Goal: Task Accomplishment & Management: Use online tool/utility

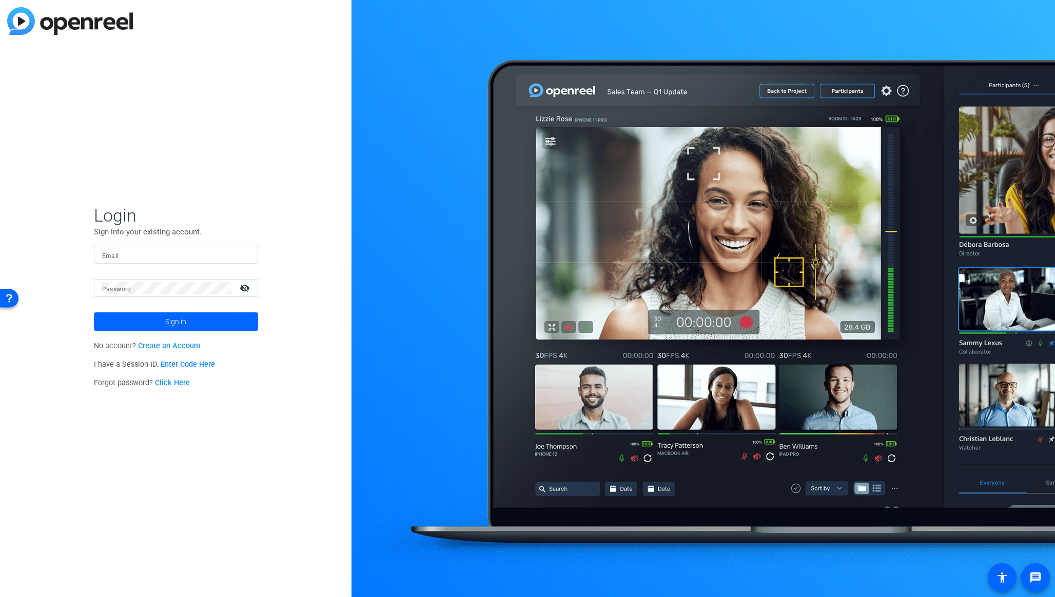
click at [144, 244] on form "Login Sign into your existing account. Email Password visibility_off Sign in" at bounding box center [176, 268] width 164 height 126
click at [145, 252] on input "Email" at bounding box center [176, 255] width 148 height 12
click at [0, 596] on com-1password-button at bounding box center [0, 597] width 0 height 0
type input "[PERSON_NAME][EMAIL_ADDRESS][PERSON_NAME][DOMAIN_NAME]"
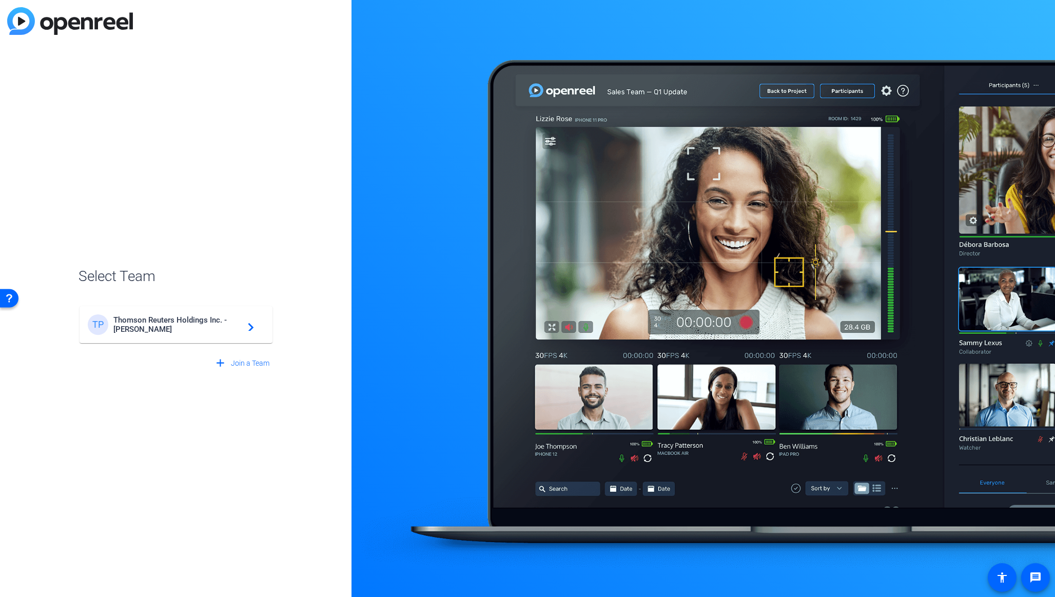
click at [172, 337] on mat-card-content "TP Thomson Reuters Holdings Inc. - Steven Pritt navigate_next" at bounding box center [175, 324] width 193 height 37
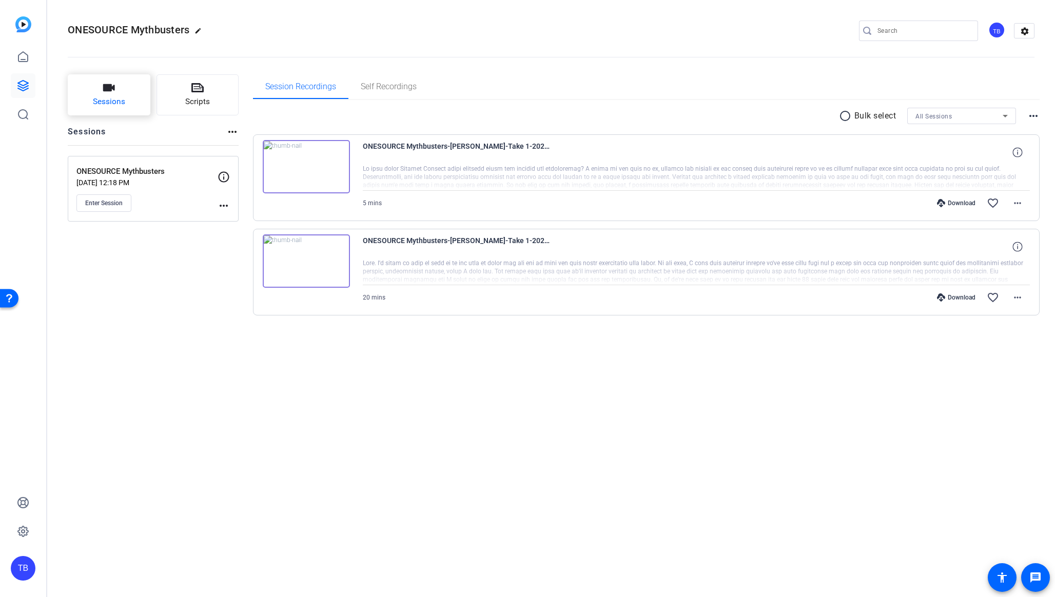
click at [120, 100] on span "Sessions" at bounding box center [109, 102] width 32 height 12
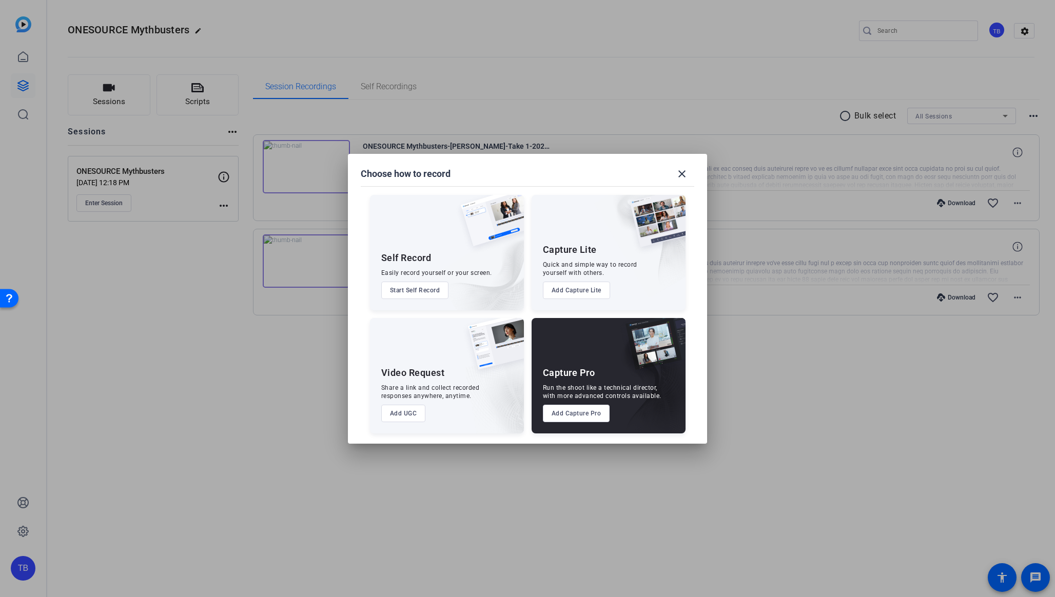
click at [580, 415] on button "Add Capture Pro" at bounding box center [576, 413] width 67 height 17
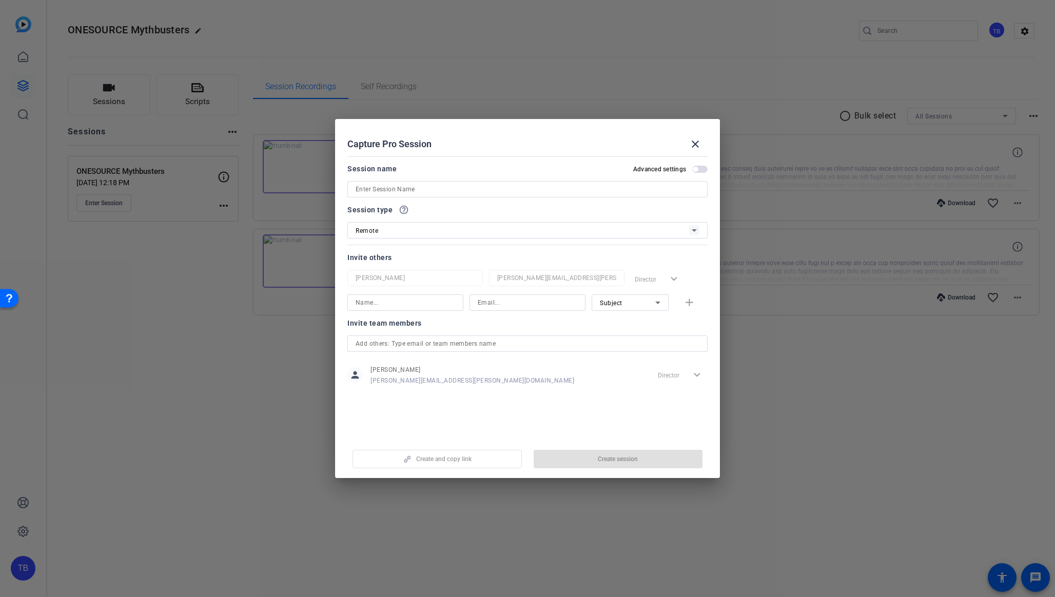
click at [391, 189] on input at bounding box center [527, 189] width 344 height 12
click at [479, 193] on input "Thomson Reuters Learning Day with" at bounding box center [527, 189] width 344 height 12
type input "Thomson Reuters Learning Day with A. Raman"
click at [390, 307] on input at bounding box center [405, 302] width 100 height 12
type input "[PERSON_NAME]"
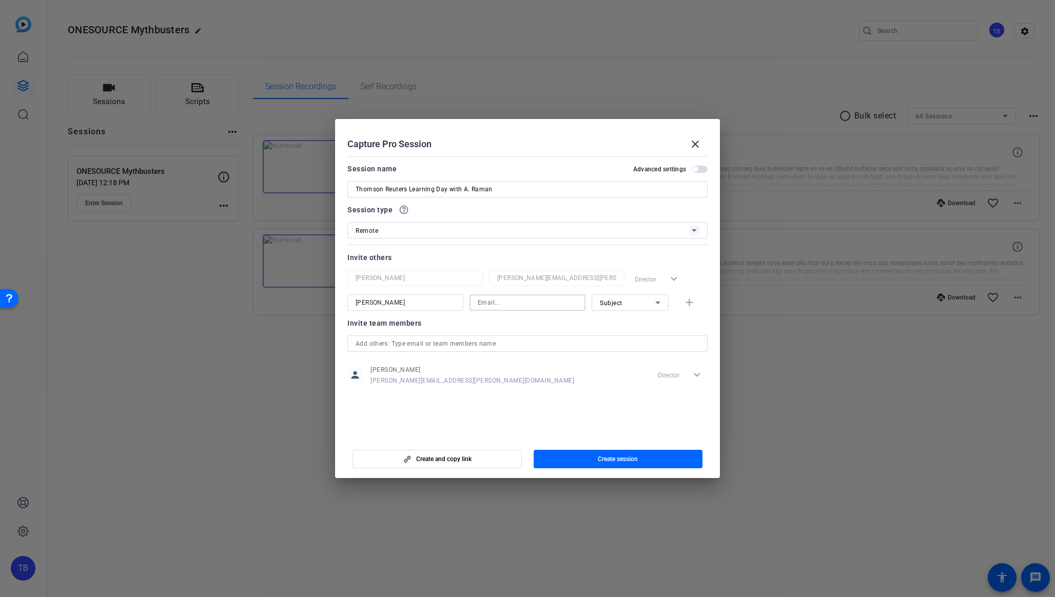
paste input "[EMAIL_ADDRESS][DOMAIN_NAME]"
type input "[EMAIL_ADDRESS][DOMAIN_NAME]"
drag, startPoint x: 692, startPoint y: 301, endPoint x: 77, endPoint y: 179, distance: 627.0
click at [692, 301] on mat-icon "add" at bounding box center [689, 302] width 13 height 13
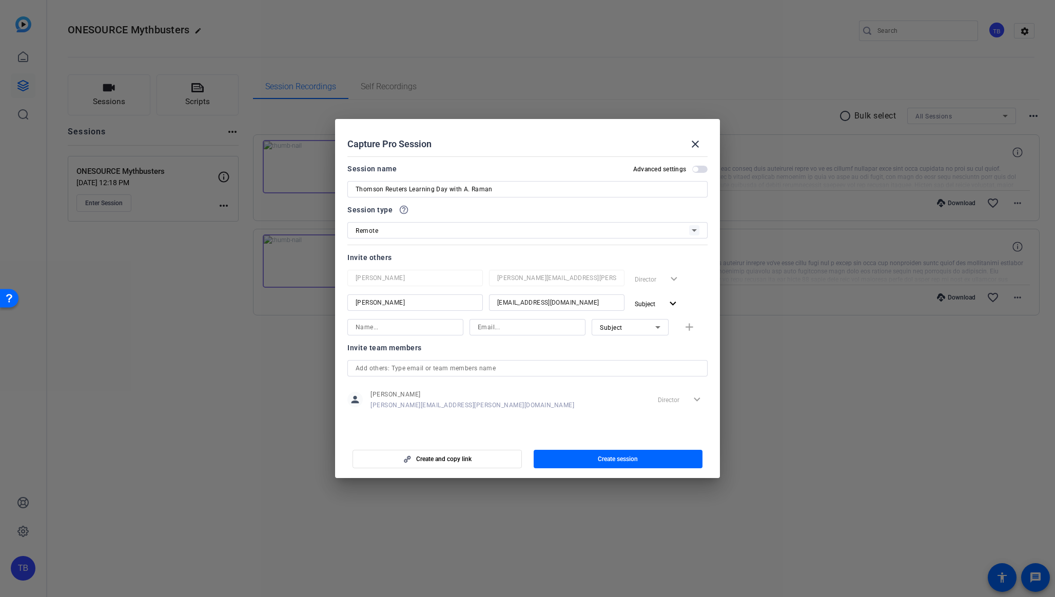
click at [408, 326] on input at bounding box center [405, 327] width 100 height 12
type input "[PERSON_NAME]"
paste input "[PERSON_NAME][EMAIL_ADDRESS][PERSON_NAME][DOMAIN_NAME]"
type input "[PERSON_NAME][EMAIL_ADDRESS][PERSON_NAME][DOMAIN_NAME]"
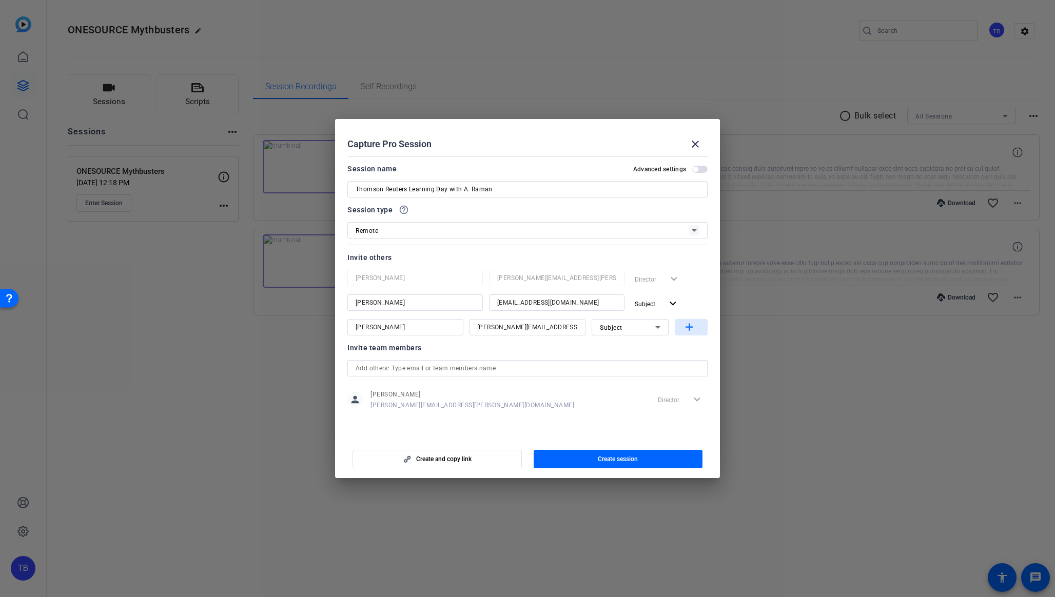
scroll to position [0, 0]
click at [689, 323] on mat-icon "add" at bounding box center [689, 327] width 13 height 13
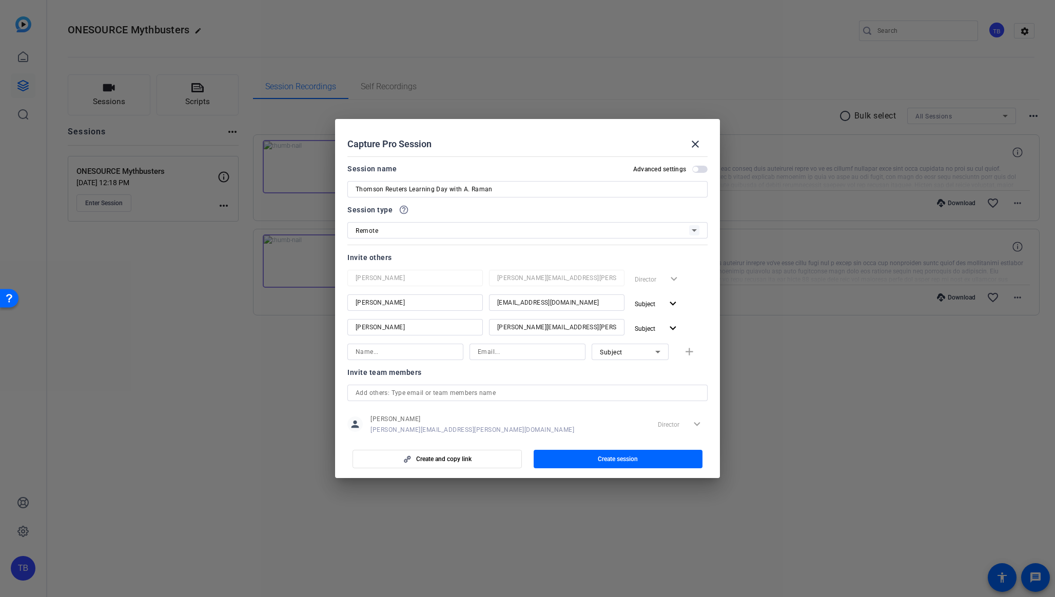
click at [417, 349] on input at bounding box center [405, 352] width 100 height 12
type input "[PERSON_NAME]"
paste input "[PERSON_NAME][EMAIL_ADDRESS][PERSON_NAME][DOMAIN_NAME]"
type input "[PERSON_NAME][EMAIL_ADDRESS][PERSON_NAME][DOMAIN_NAME]"
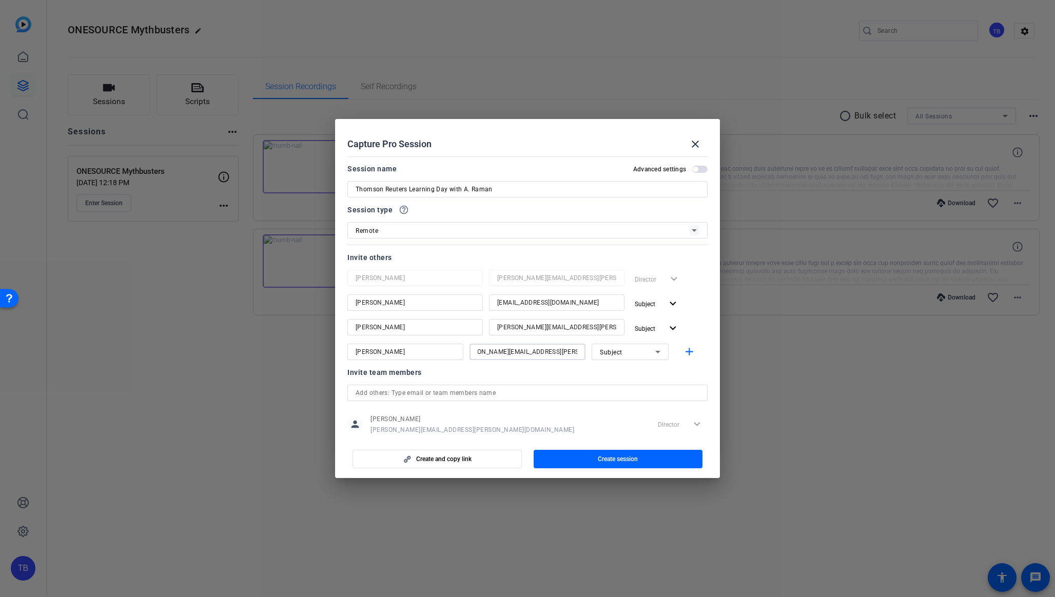
click at [650, 354] on div "Subject" at bounding box center [627, 352] width 55 height 13
click at [630, 374] on span "Collaborator" at bounding box center [618, 372] width 37 height 12
click at [688, 355] on mat-icon "add" at bounding box center [689, 352] width 13 height 13
click at [389, 378] on input at bounding box center [405, 376] width 100 height 12
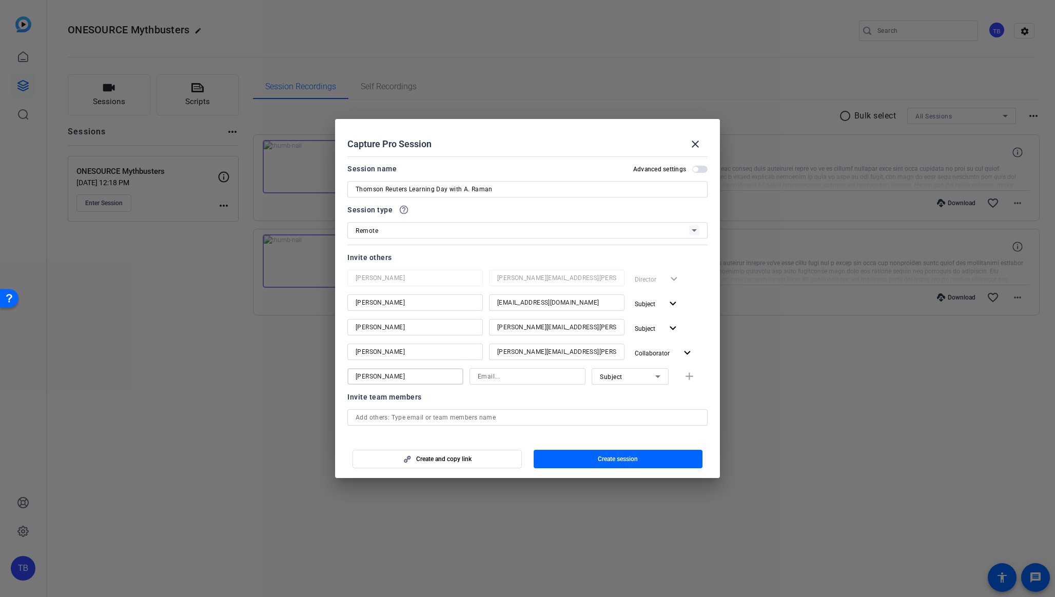
type input "[PERSON_NAME]"
paste input "[PERSON_NAME][EMAIL_ADDRESS][PERSON_NAME][DOMAIN_NAME]"
type input "[PERSON_NAME][EMAIL_ADDRESS][PERSON_NAME][DOMAIN_NAME]"
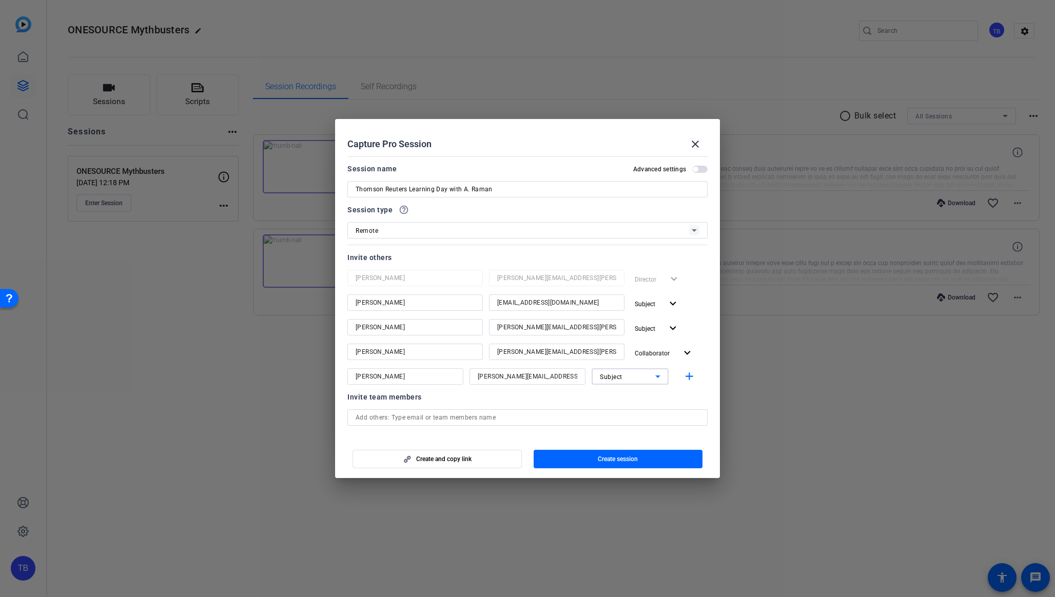
click at [650, 370] on div "Subject" at bounding box center [627, 376] width 55 height 13
click at [631, 397] on span "Collaborator" at bounding box center [618, 397] width 37 height 12
click at [689, 377] on mat-icon "add" at bounding box center [689, 376] width 13 height 13
click at [401, 400] on input at bounding box center [405, 401] width 100 height 12
type input "[PERSON_NAME]"
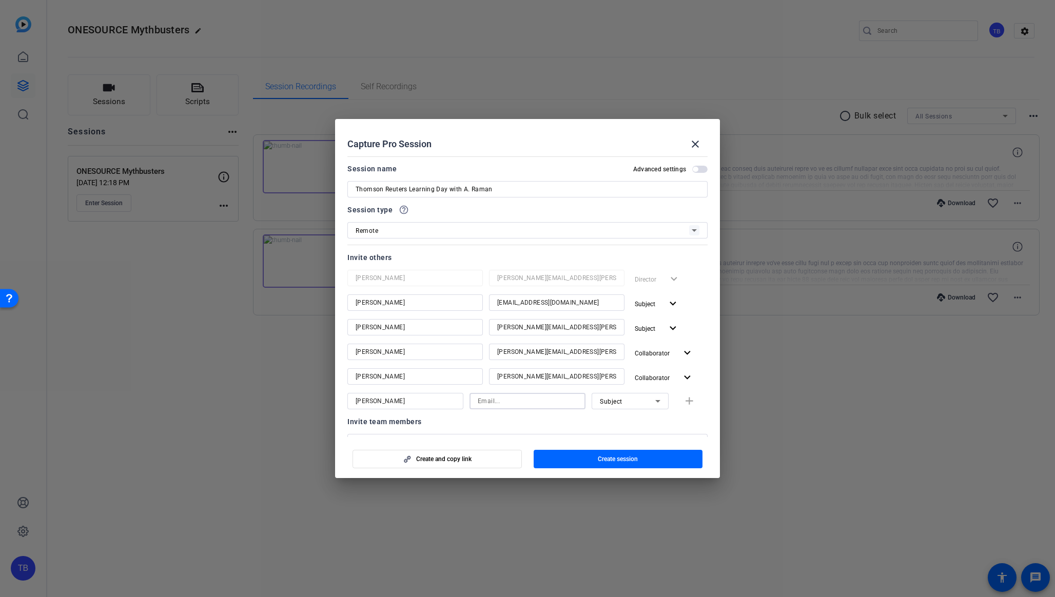
paste input "[PERSON_NAME][EMAIL_ADDRESS][PERSON_NAME][DOMAIN_NAME]"
type input "[PERSON_NAME][EMAIL_ADDRESS][PERSON_NAME][DOMAIN_NAME]"
click at [644, 403] on div "Subject" at bounding box center [627, 401] width 55 height 13
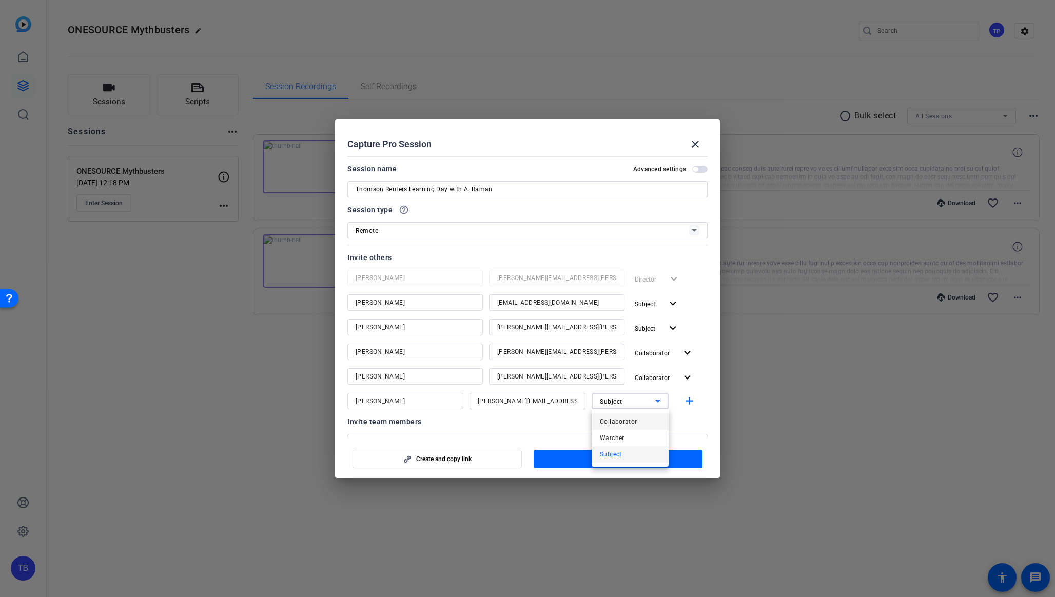
click at [629, 420] on span "Collaborator" at bounding box center [618, 421] width 37 height 12
click at [694, 402] on mat-icon "add" at bounding box center [689, 401] width 13 height 13
click at [374, 428] on input at bounding box center [405, 426] width 100 height 12
type input "[PERSON_NAME]"
paste input "[PERSON_NAME][EMAIL_ADDRESS][PERSON_NAME][DOMAIN_NAME]"
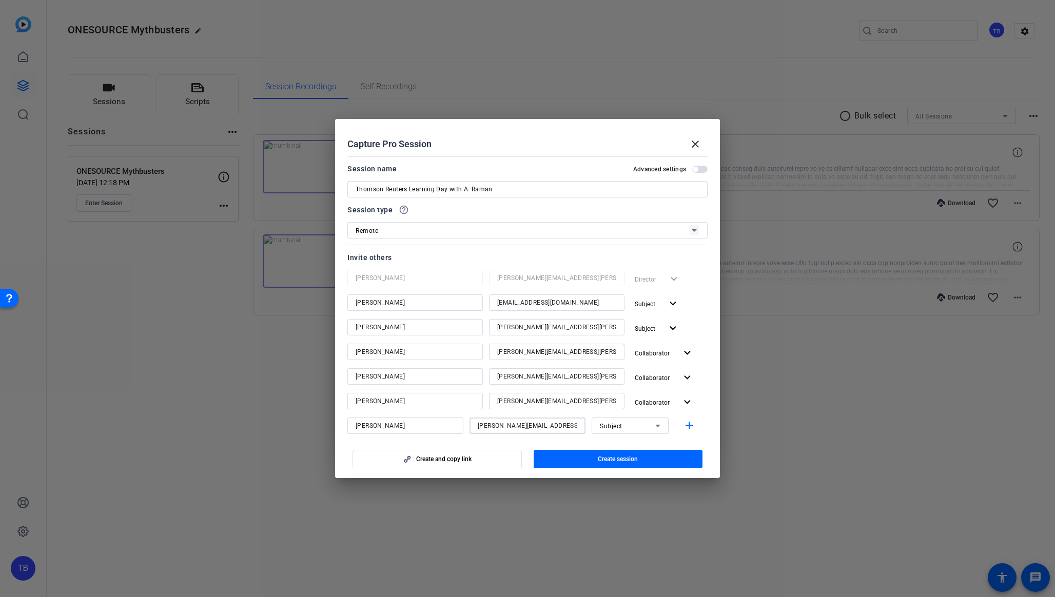
scroll to position [0, 5]
type input "[PERSON_NAME][EMAIL_ADDRESS][PERSON_NAME][DOMAIN_NAME]"
click at [606, 423] on span "Subject" at bounding box center [611, 426] width 23 height 7
click at [627, 444] on span "Collaborator" at bounding box center [618, 446] width 37 height 12
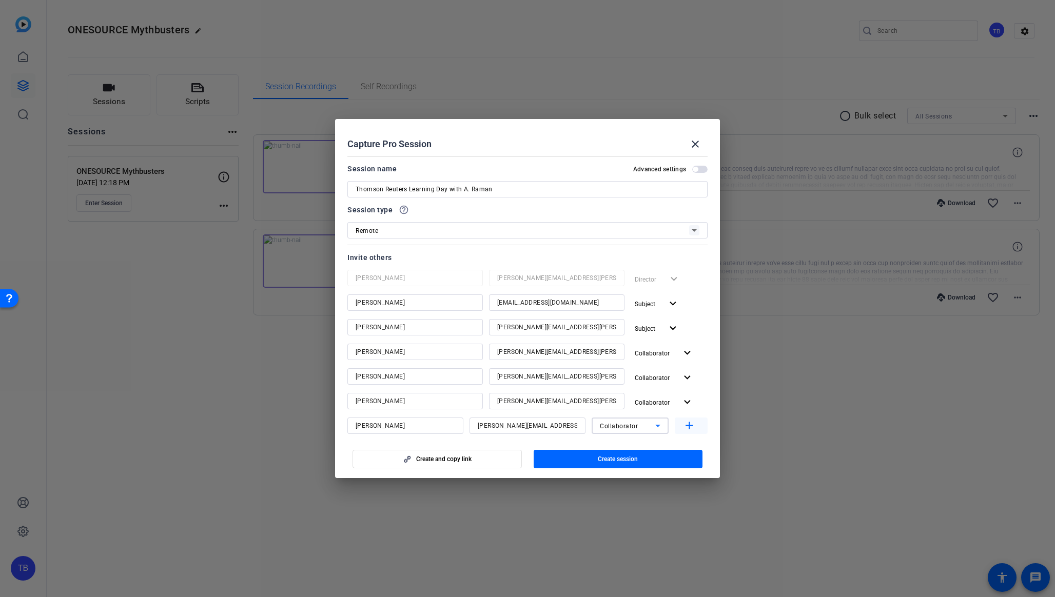
click at [694, 423] on mat-icon "add" at bounding box center [689, 426] width 13 height 13
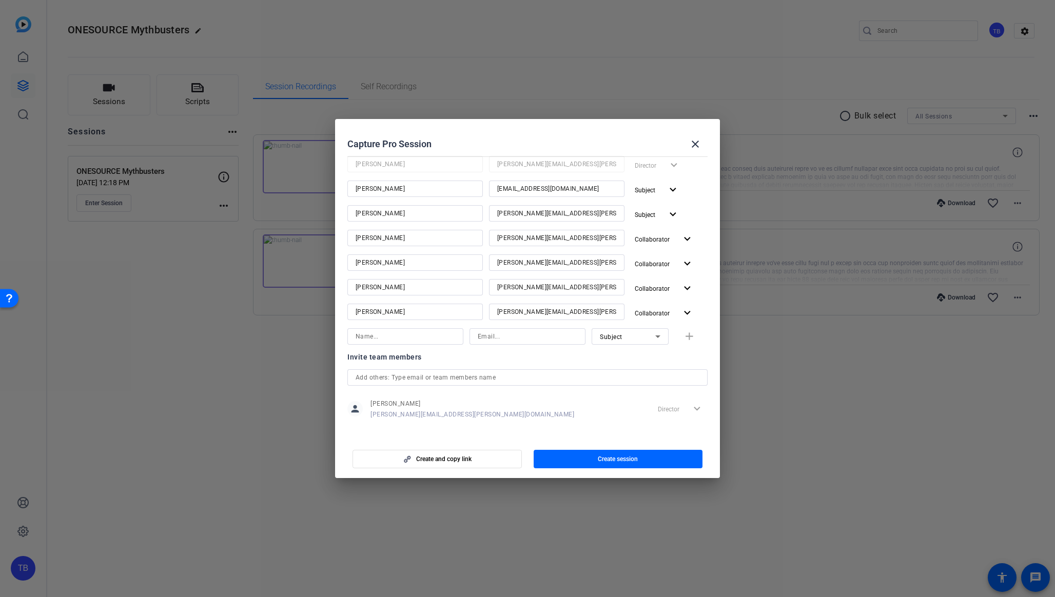
scroll to position [115, 0]
click at [392, 338] on input at bounding box center [405, 335] width 100 height 12
type input "[PERSON_NAME]"
paste input "[EMAIL_ADDRESS][DOMAIN_NAME]"
type input "[EMAIL_ADDRESS][DOMAIN_NAME]"
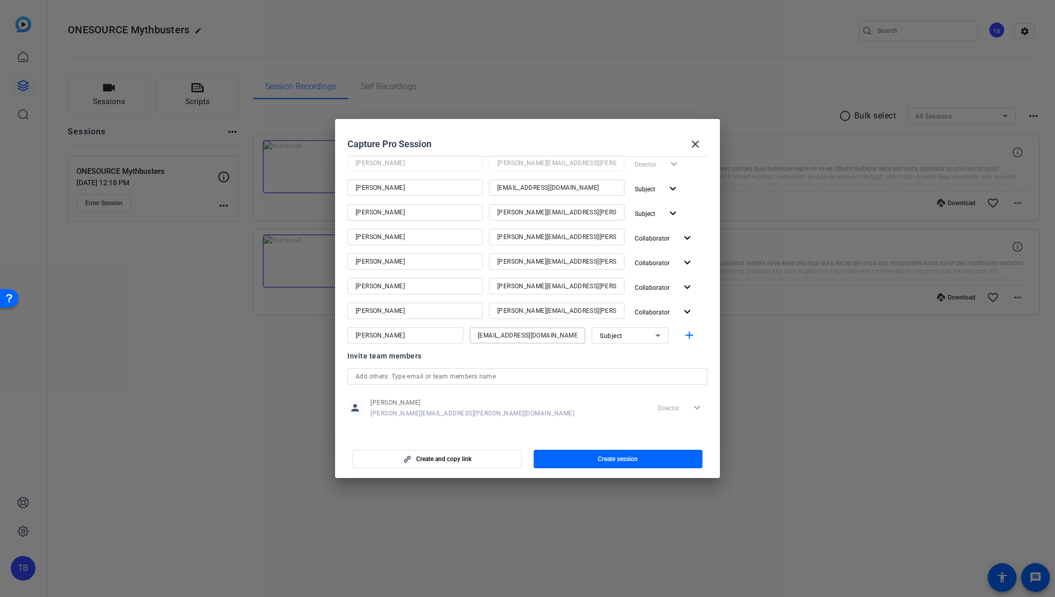
click at [636, 334] on div "Subject" at bounding box center [627, 335] width 55 height 13
click at [630, 351] on span "Collaborator" at bounding box center [618, 356] width 37 height 12
click at [692, 336] on mat-icon "add" at bounding box center [689, 335] width 13 height 13
click at [400, 356] on input at bounding box center [405, 360] width 100 height 12
type input "[PERSON_NAME]"
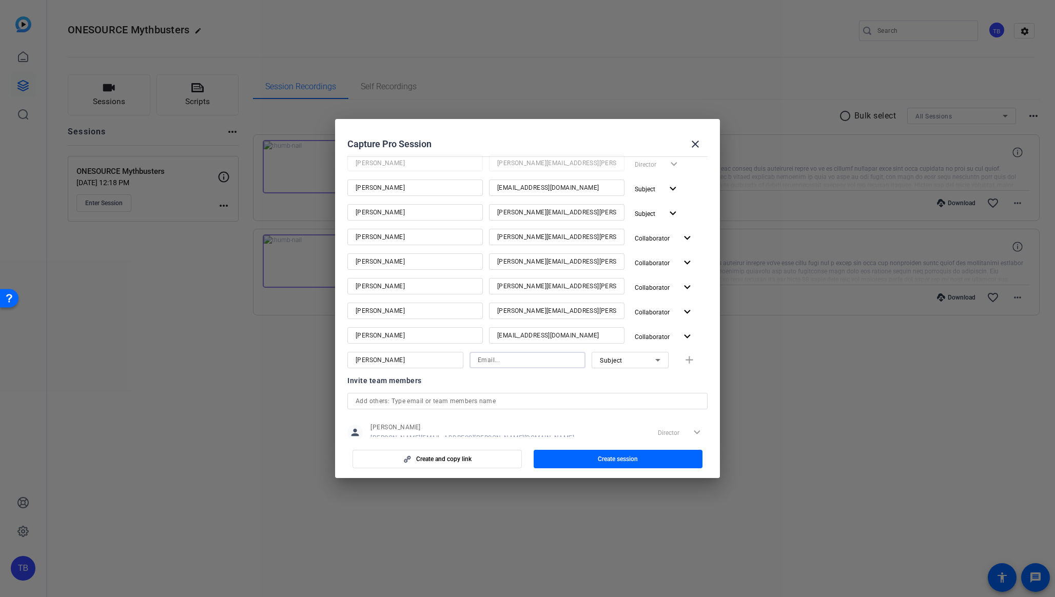
paste input "[PERSON_NAME][EMAIL_ADDRESS][PERSON_NAME][DOMAIN_NAME]"
type input "[PERSON_NAME][EMAIL_ADDRESS][PERSON_NAME][DOMAIN_NAME]"
click at [637, 365] on div "Subject" at bounding box center [627, 360] width 55 height 13
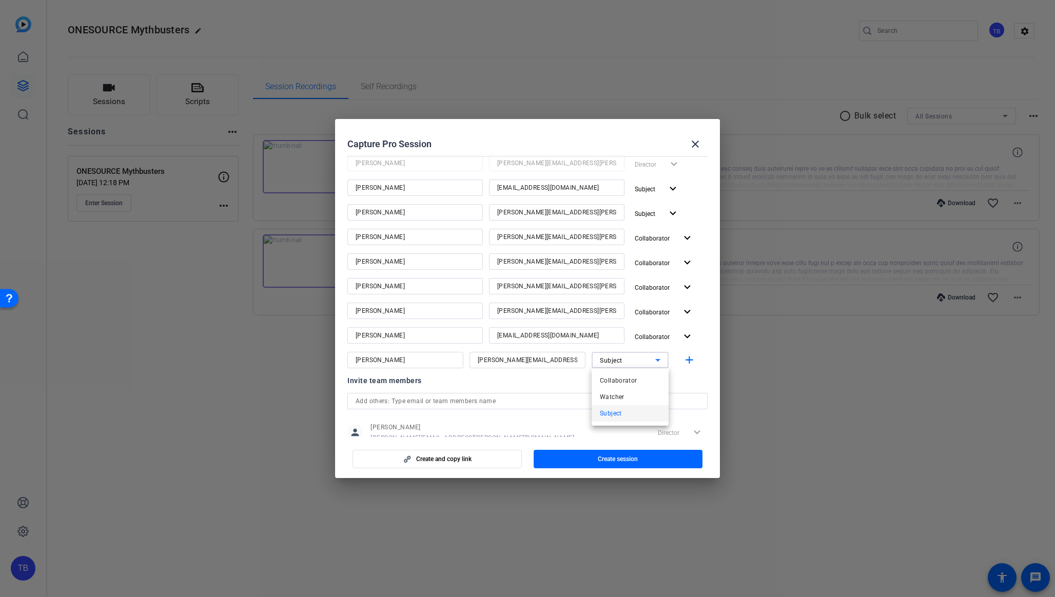
click at [640, 380] on mat-option "Collaborator" at bounding box center [629, 380] width 77 height 16
click at [692, 359] on mat-icon "add" at bounding box center [689, 360] width 13 height 13
click at [406, 384] on input at bounding box center [405, 385] width 100 height 12
type input "Andrea"
paste input "abonilla@linkedin.com"
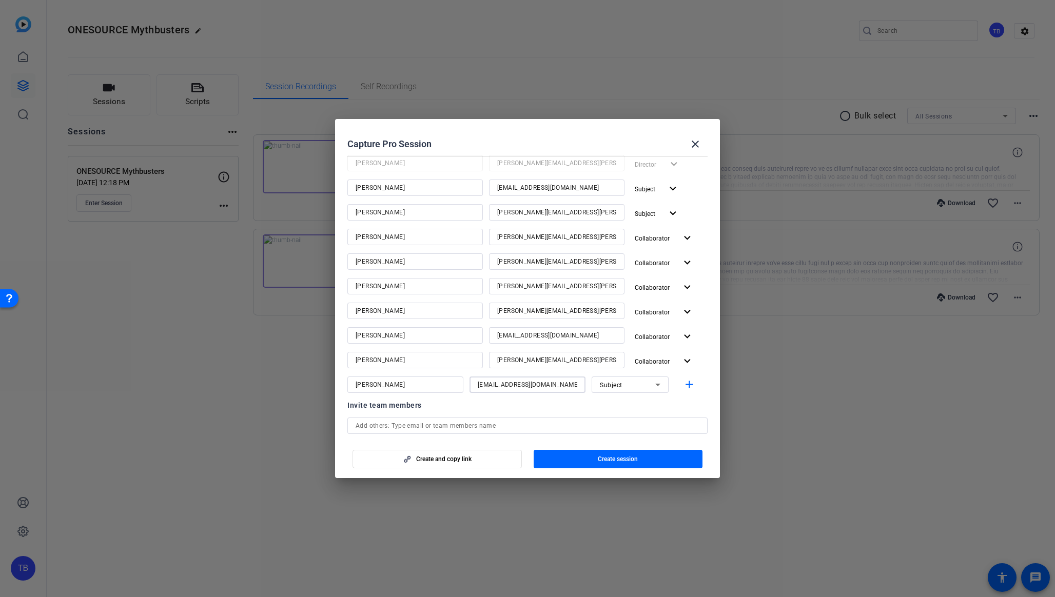
type input "abonilla@linkedin.com"
click at [658, 384] on icon at bounding box center [657, 385] width 5 height 3
click at [643, 404] on mat-option "Collaborator" at bounding box center [629, 405] width 77 height 16
click at [665, 415] on div "Invite team members person Tim Bryant tim.bryant@thomsonreuters.com Director ex…" at bounding box center [527, 439] width 360 height 81
click at [623, 462] on span "Create session" at bounding box center [618, 459] width 40 height 8
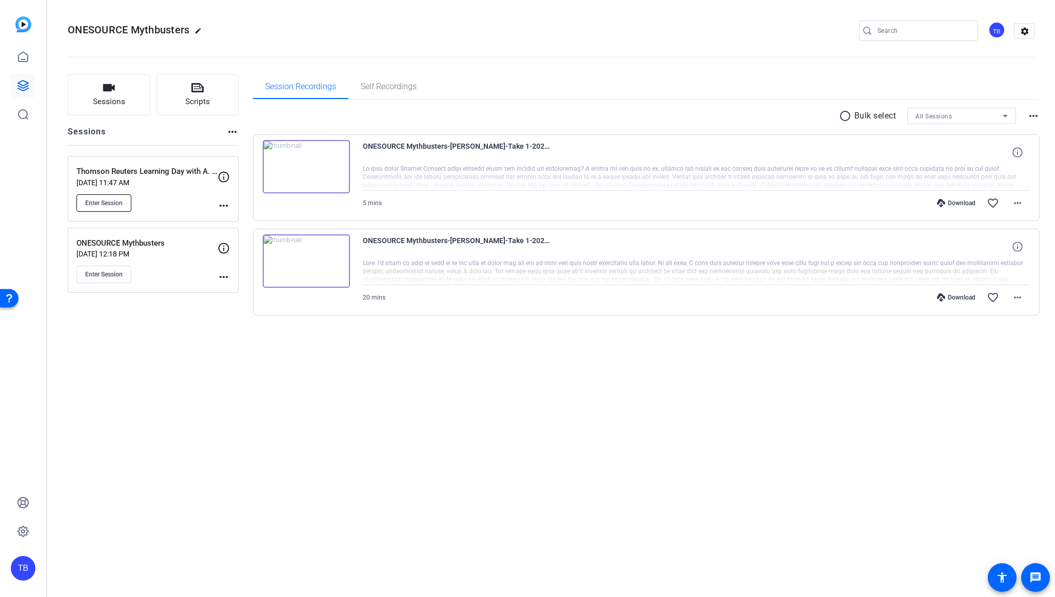
click at [105, 198] on button "Enter Session" at bounding box center [103, 202] width 55 height 17
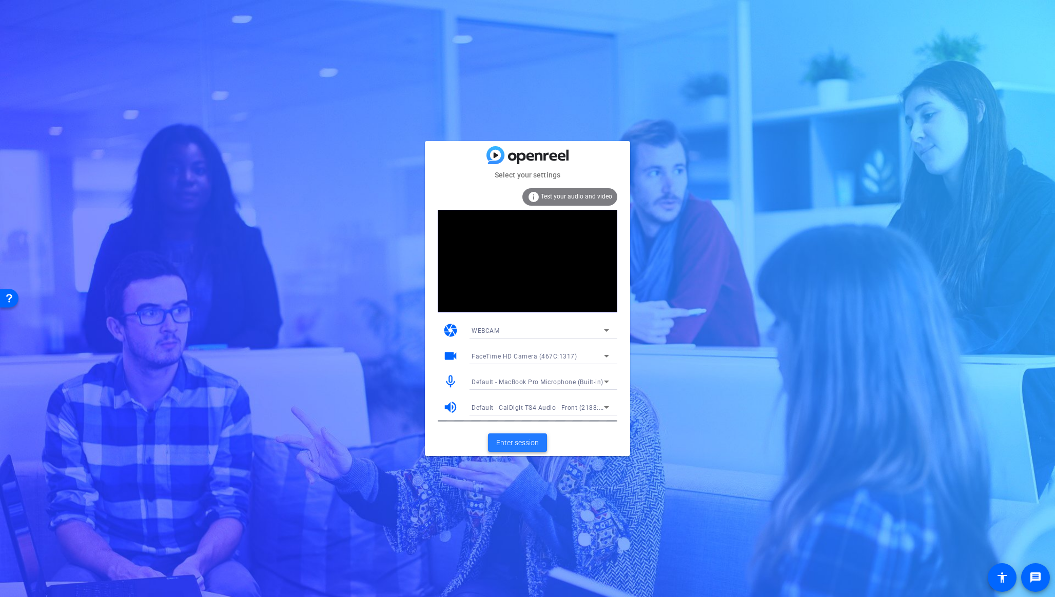
click at [513, 441] on span "Enter session" at bounding box center [517, 442] width 43 height 11
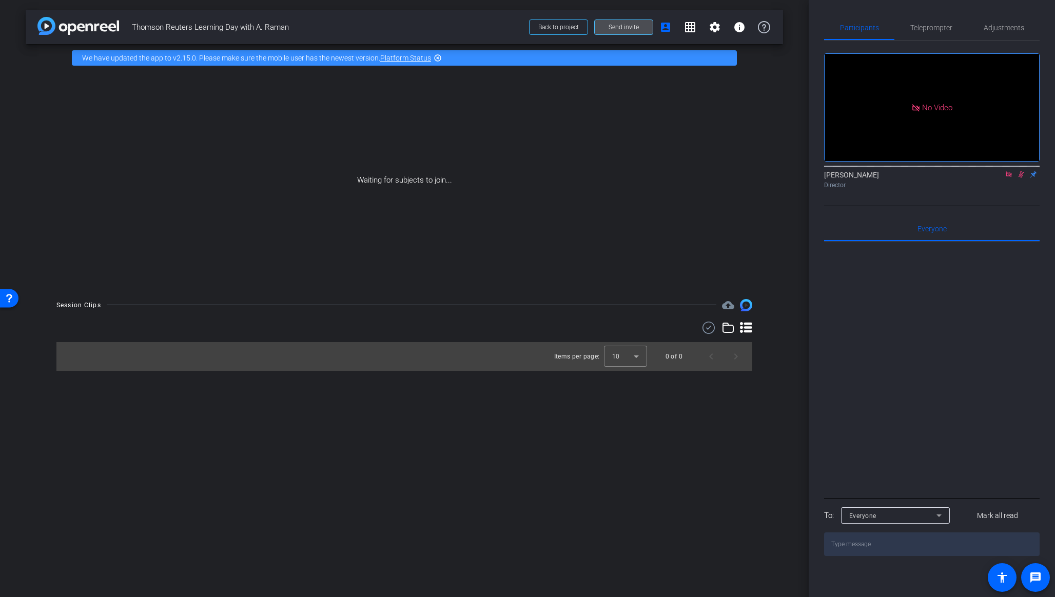
click at [610, 26] on span "Send invite" at bounding box center [623, 27] width 30 height 8
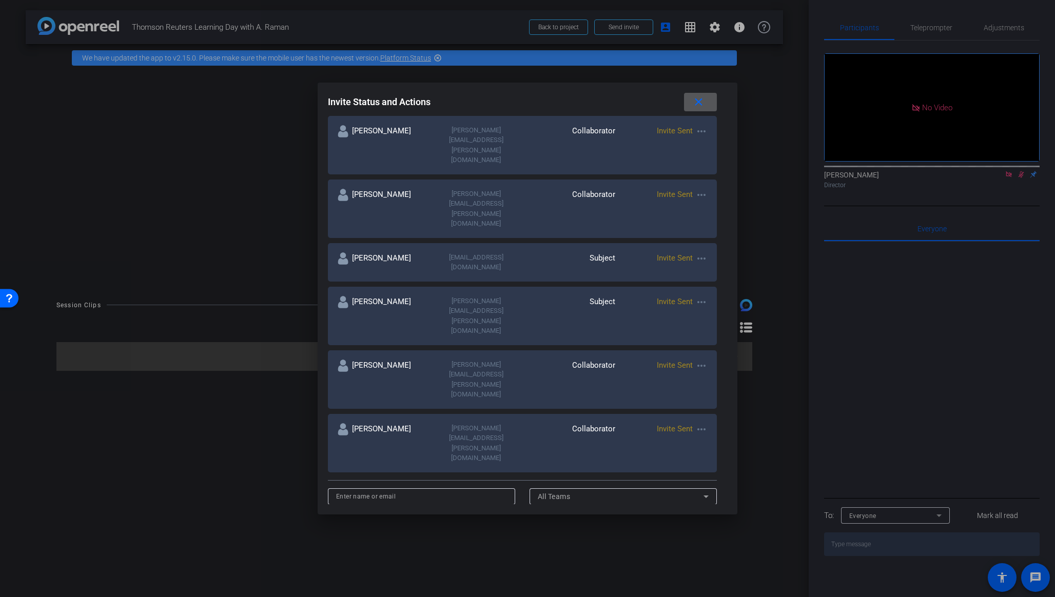
scroll to position [361, 0]
click at [395, 490] on input at bounding box center [421, 496] width 171 height 12
type input "Abby"
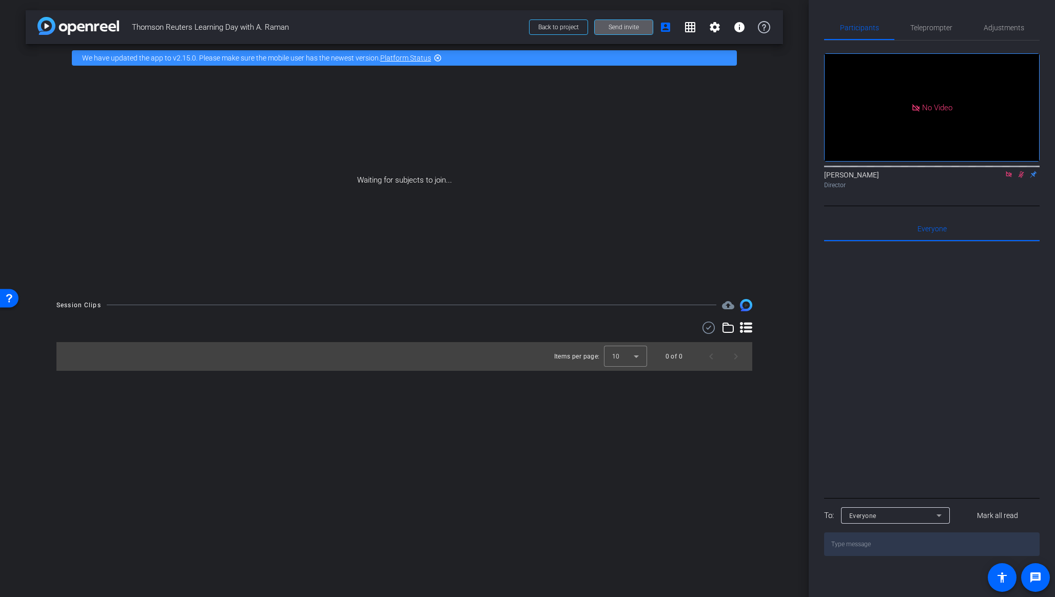
click at [623, 18] on span at bounding box center [623, 27] width 58 height 25
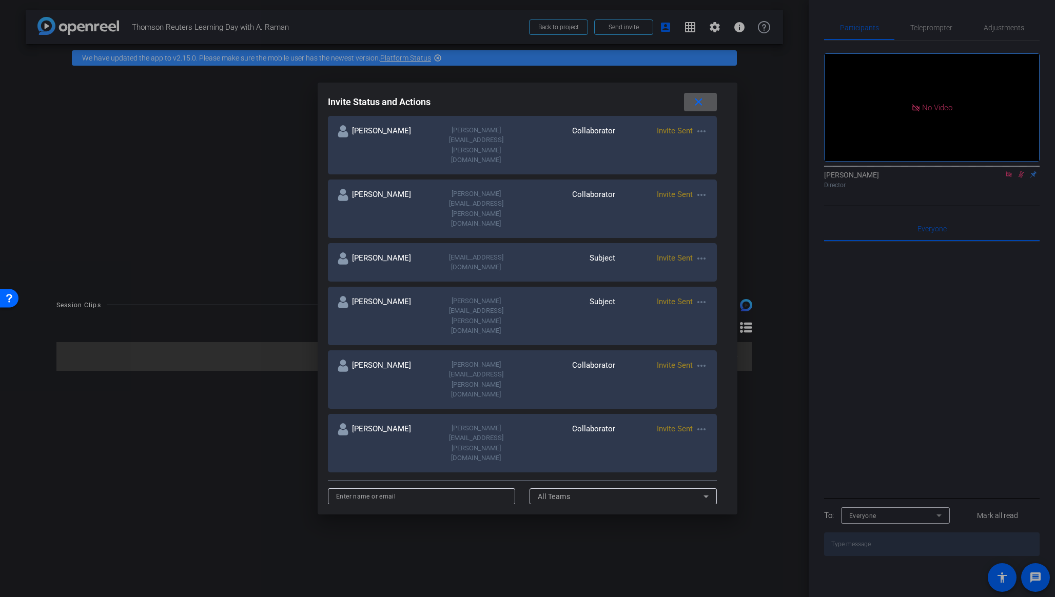
click at [389, 490] on input at bounding box center [421, 496] width 171 height 12
paste input "[EMAIL_ADDRESS][DOMAIN_NAME]"
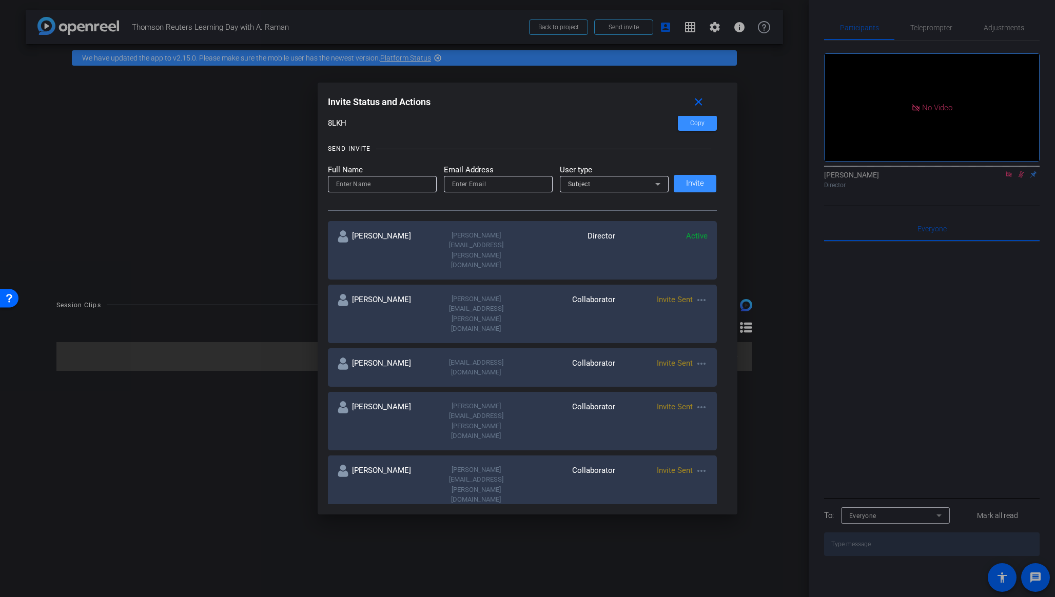
scroll to position [79, 0]
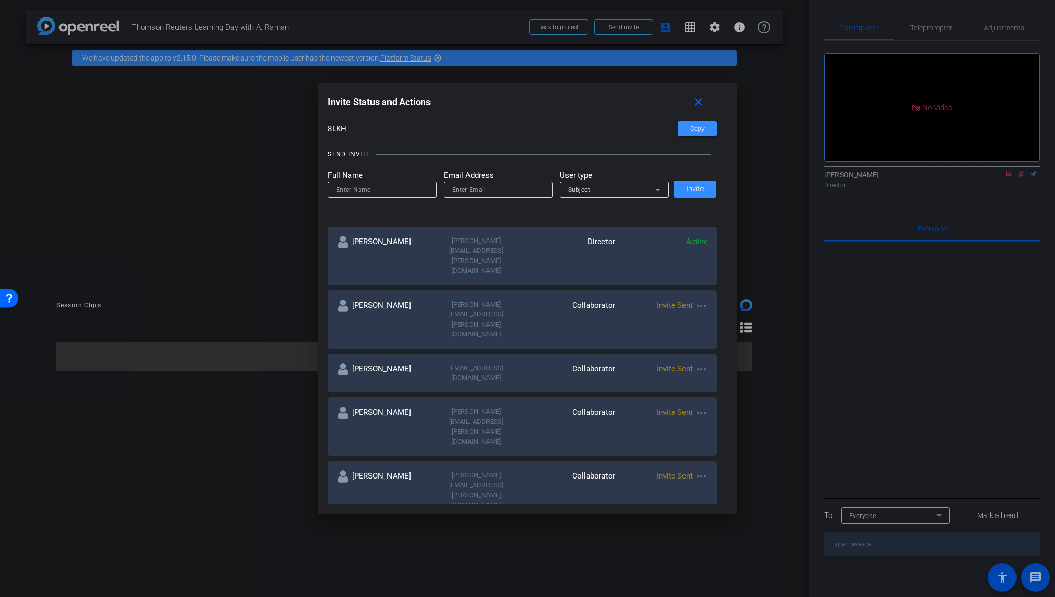
type input "[EMAIL_ADDRESS][DOMAIN_NAME]"
click at [375, 203] on div at bounding box center [382, 203] width 109 height 11
click at [375, 194] on input at bounding box center [382, 190] width 92 height 12
type input "Abby"
paste input "[EMAIL_ADDRESS][DOMAIN_NAME]"
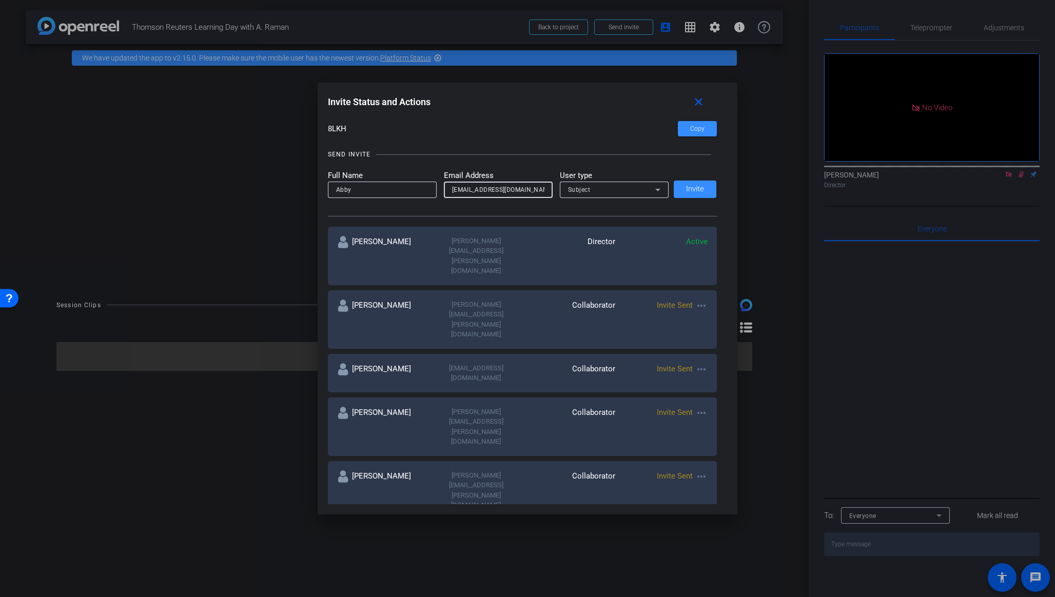
scroll to position [0, 5]
type input "[EMAIL_ADDRESS][DOMAIN_NAME]"
click at [587, 186] on span "Subject" at bounding box center [579, 189] width 23 height 7
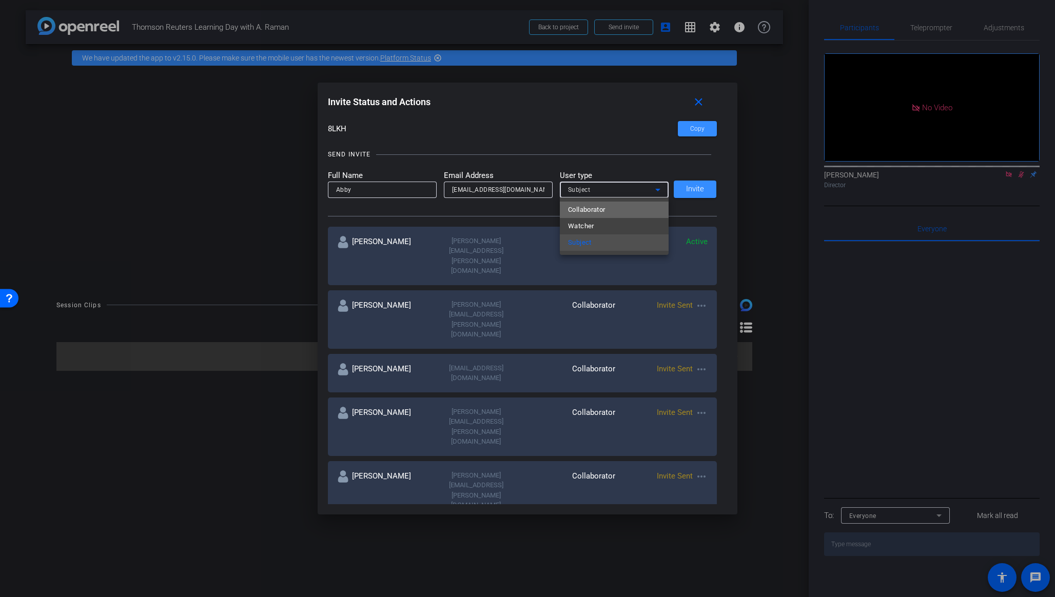
click at [602, 212] on span "Collaborator" at bounding box center [586, 210] width 37 height 12
click at [693, 188] on span "Invite" at bounding box center [695, 189] width 18 height 8
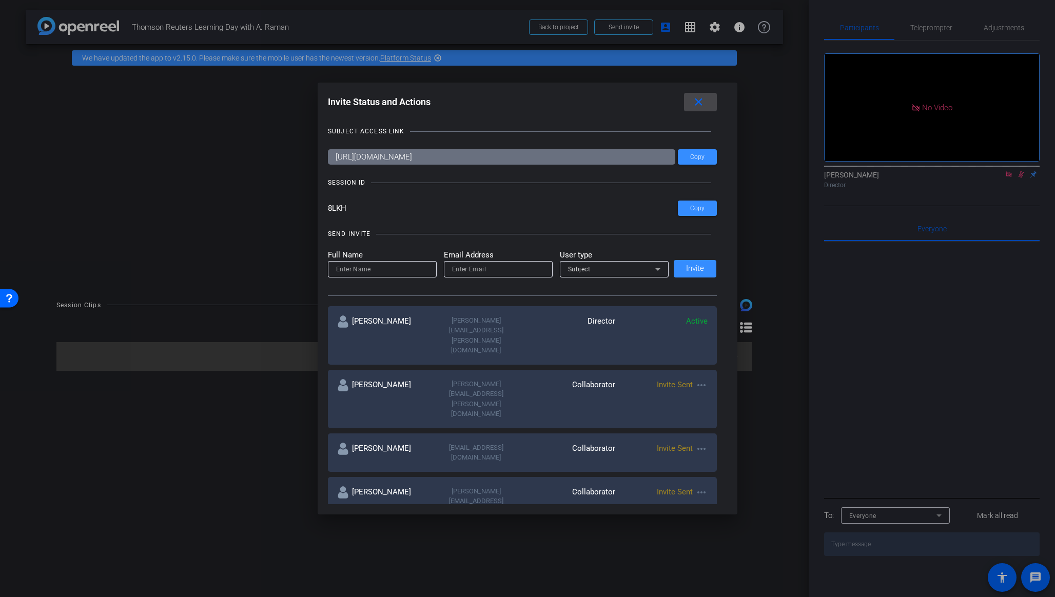
click at [700, 101] on mat-icon "close" at bounding box center [698, 102] width 13 height 13
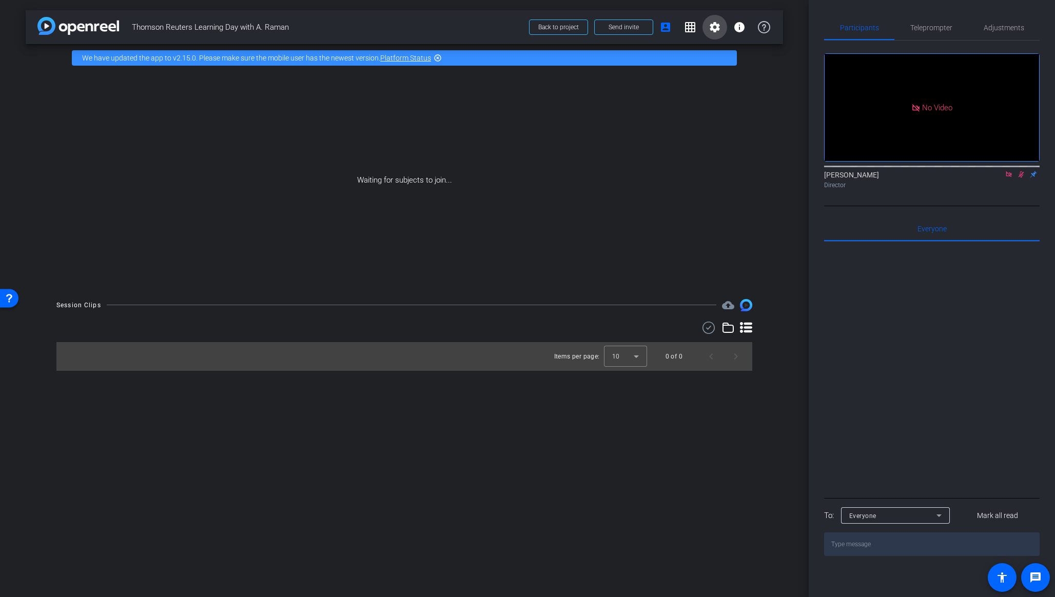
click at [721, 30] on span at bounding box center [714, 27] width 25 height 25
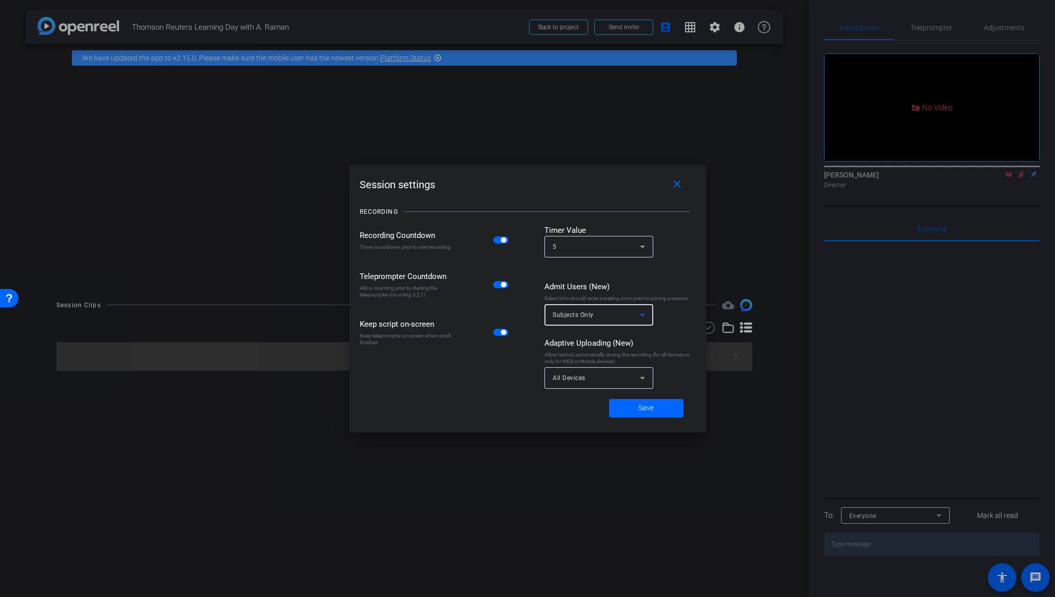
click at [615, 321] on div "Subjects Only" at bounding box center [595, 314] width 87 height 13
click at [600, 339] on span "No Waiting Room" at bounding box center [578, 338] width 53 height 12
click at [639, 379] on icon at bounding box center [642, 378] width 12 height 12
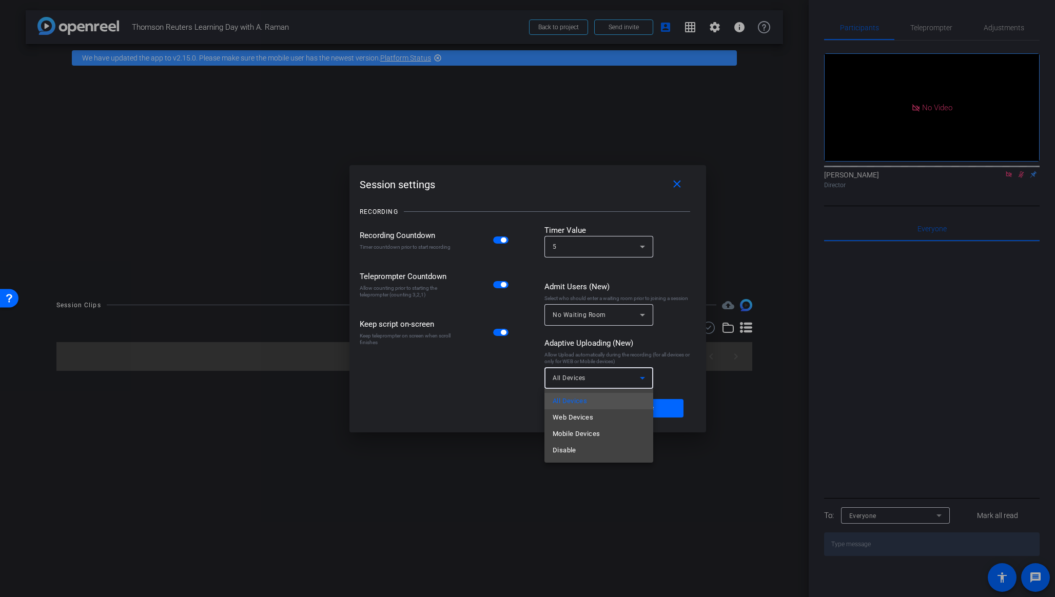
click at [680, 378] on div at bounding box center [527, 298] width 1055 height 597
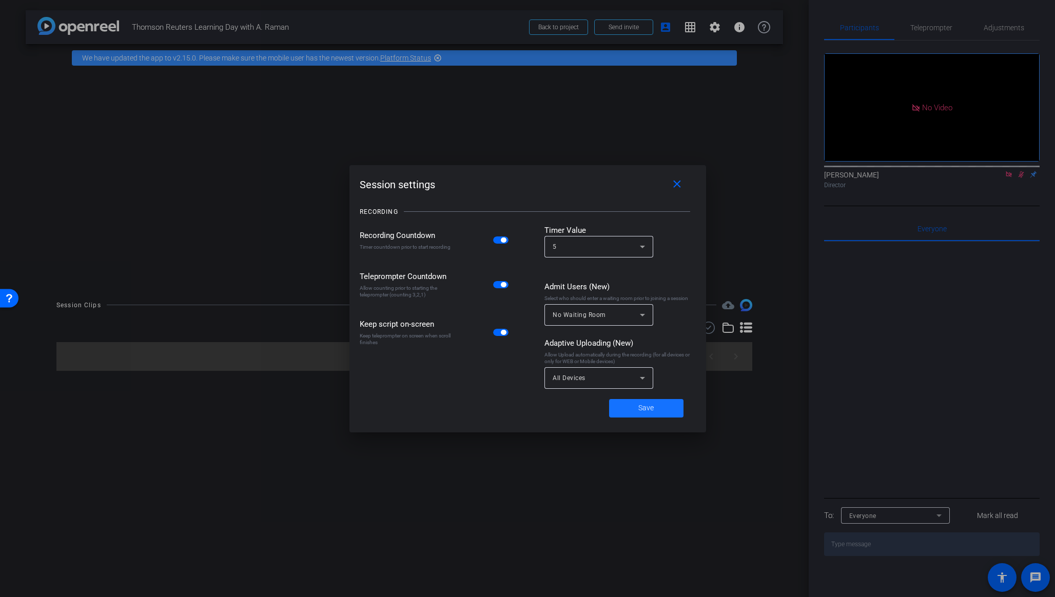
click at [659, 411] on span at bounding box center [646, 408] width 74 height 25
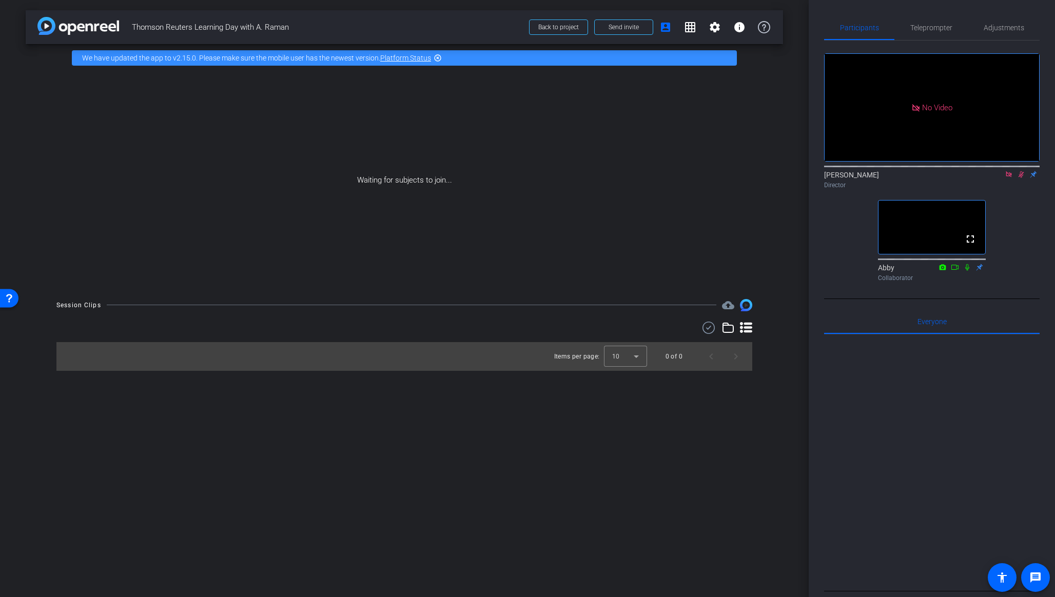
drag, startPoint x: 1021, startPoint y: 189, endPoint x: 996, endPoint y: 230, distance: 48.1
click at [1021, 178] on icon at bounding box center [1021, 174] width 8 height 7
click at [1007, 178] on icon at bounding box center [1008, 174] width 8 height 7
click at [997, 178] on icon at bounding box center [996, 174] width 8 height 7
click at [1005, 178] on icon at bounding box center [1008, 174] width 8 height 7
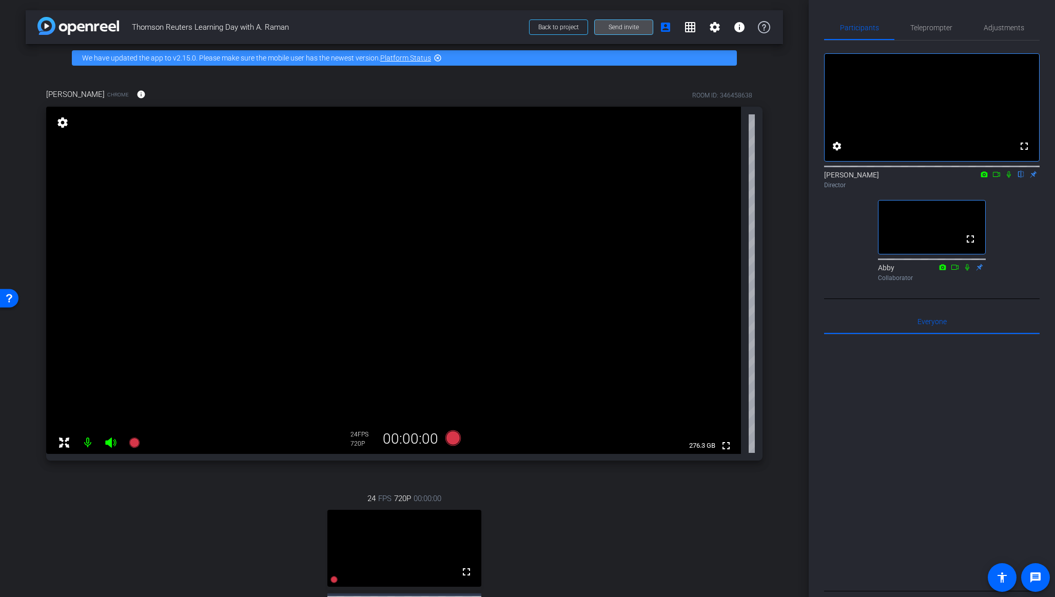
click at [637, 23] on span "Send invite" at bounding box center [623, 27] width 30 height 8
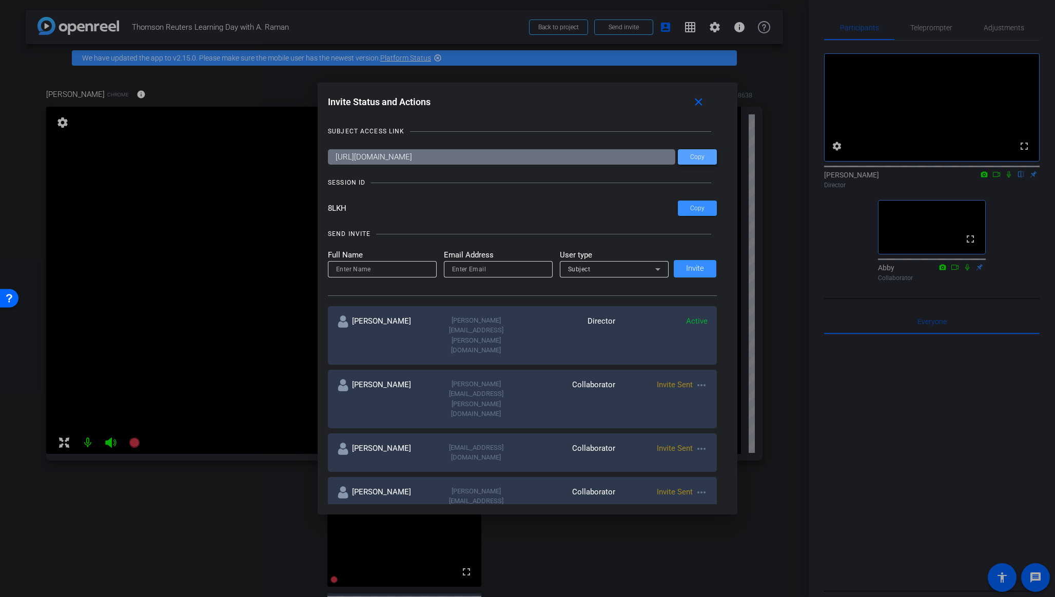
click at [705, 159] on span at bounding box center [697, 157] width 39 height 25
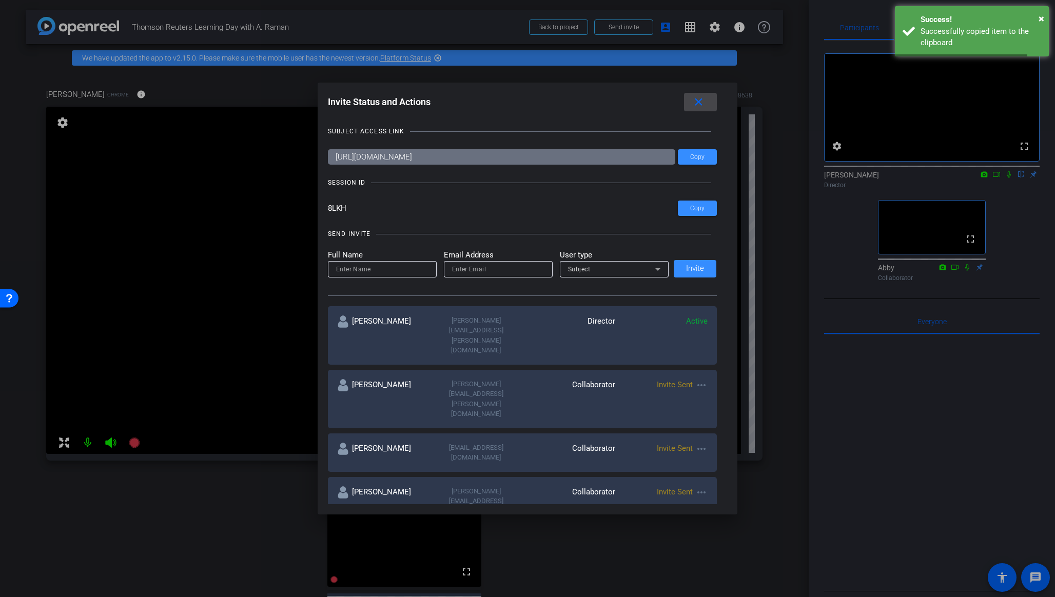
click at [697, 106] on mat-icon "close" at bounding box center [698, 102] width 13 height 13
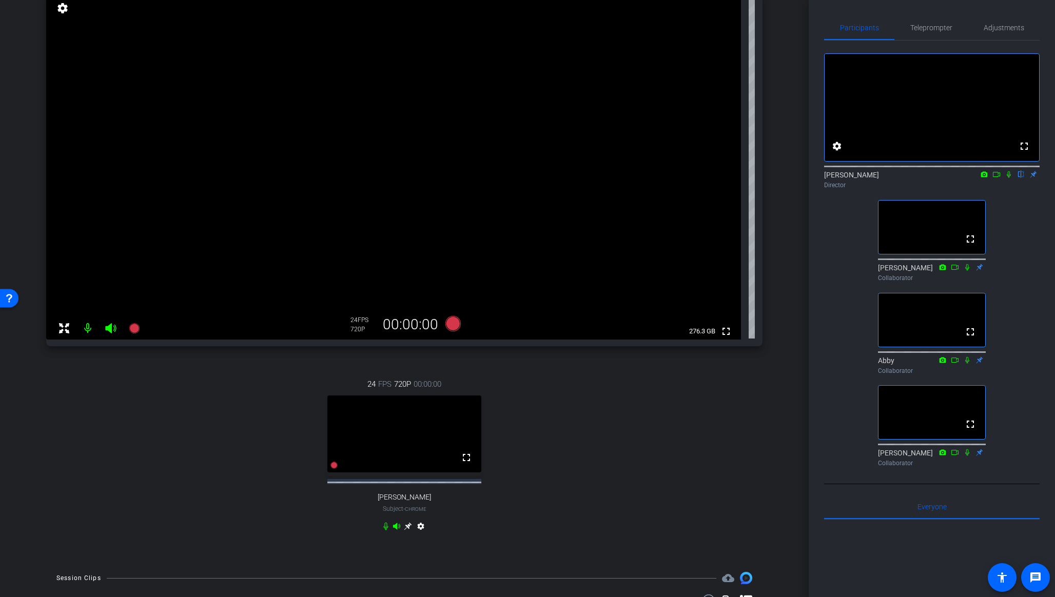
scroll to position [122, 0]
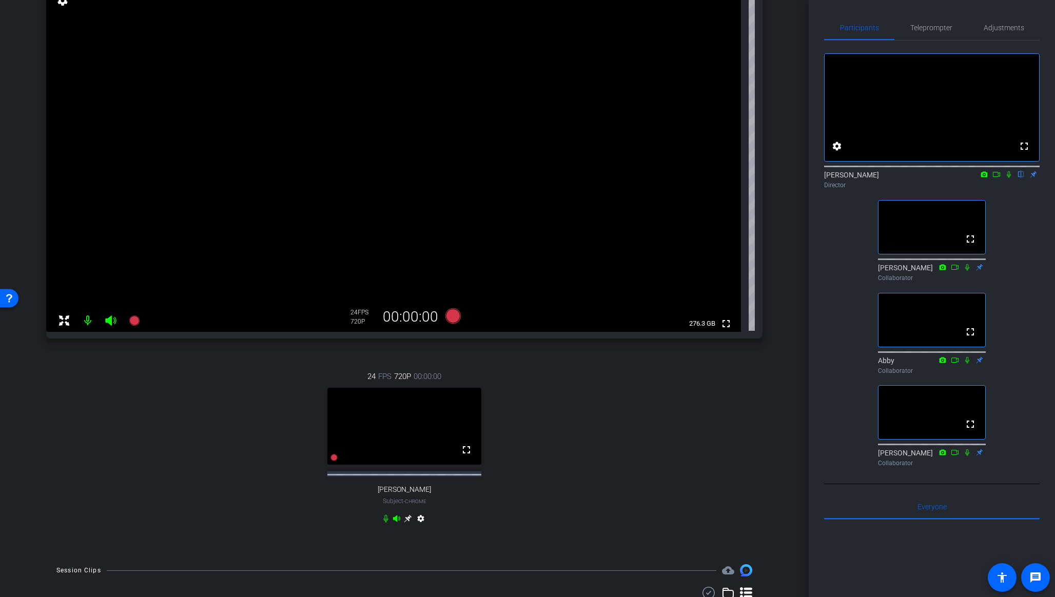
click at [422, 517] on mat-icon "settings" at bounding box center [420, 520] width 12 height 12
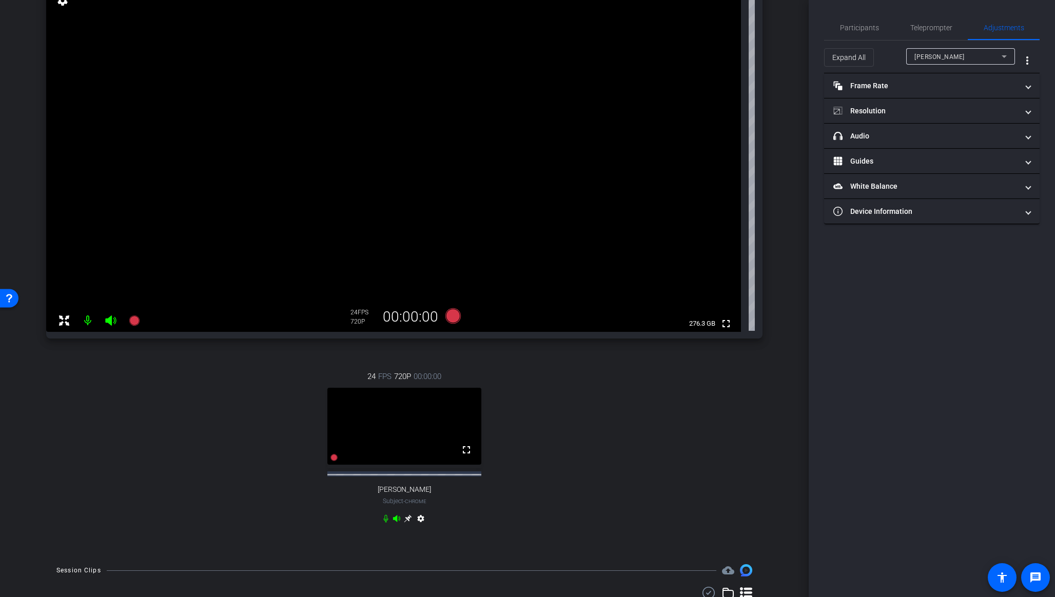
click at [614, 471] on div "24 FPS 720P 00:00:00 fullscreen [PERSON_NAME] Subject - Chrome settings" at bounding box center [404, 449] width 716 height 190
drag, startPoint x: 872, startPoint y: 25, endPoint x: 876, endPoint y: 29, distance: 5.8
click at [872, 25] on span "Participants" at bounding box center [859, 27] width 39 height 7
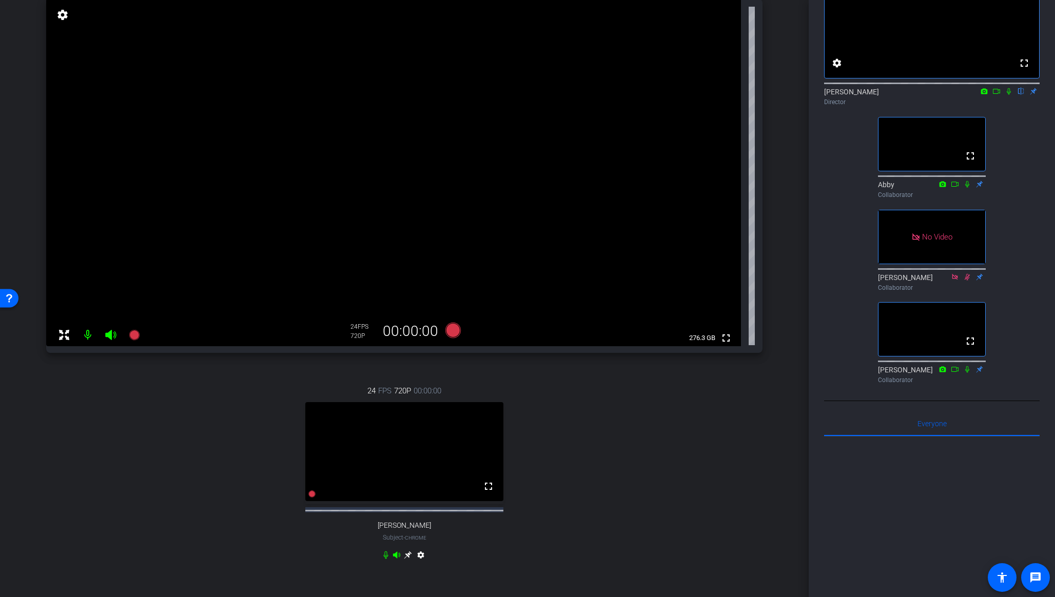
scroll to position [0, 0]
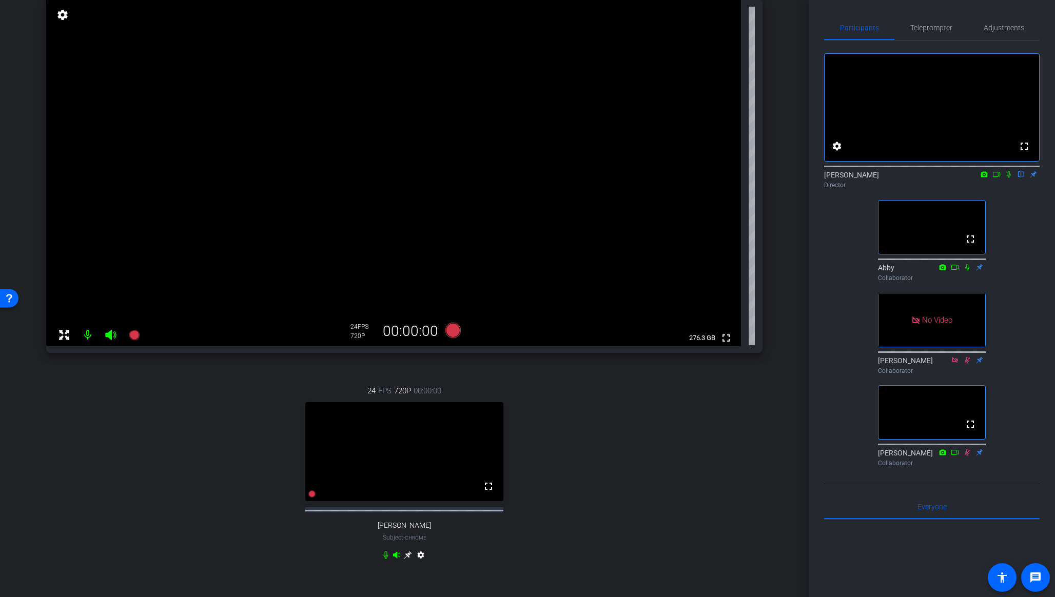
click at [1011, 178] on icon at bounding box center [1008, 174] width 8 height 7
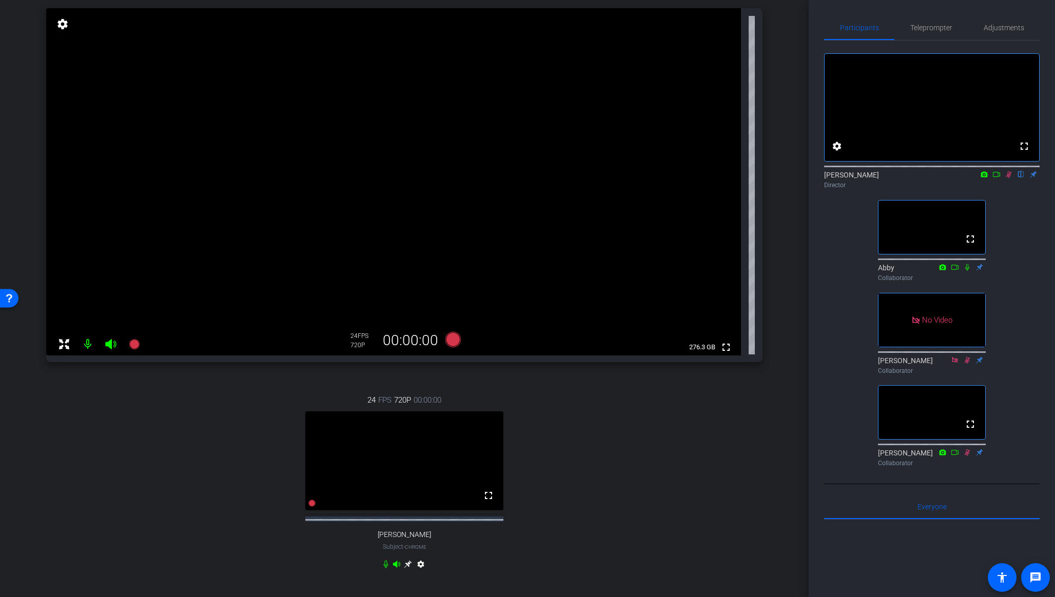
scroll to position [102, 0]
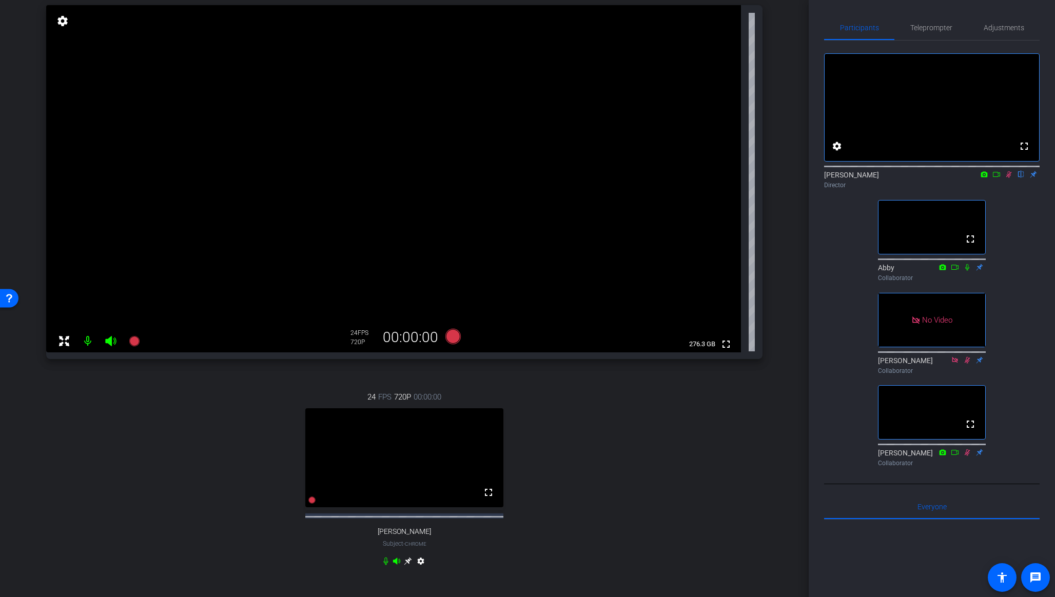
click at [408, 565] on icon at bounding box center [408, 561] width 8 height 8
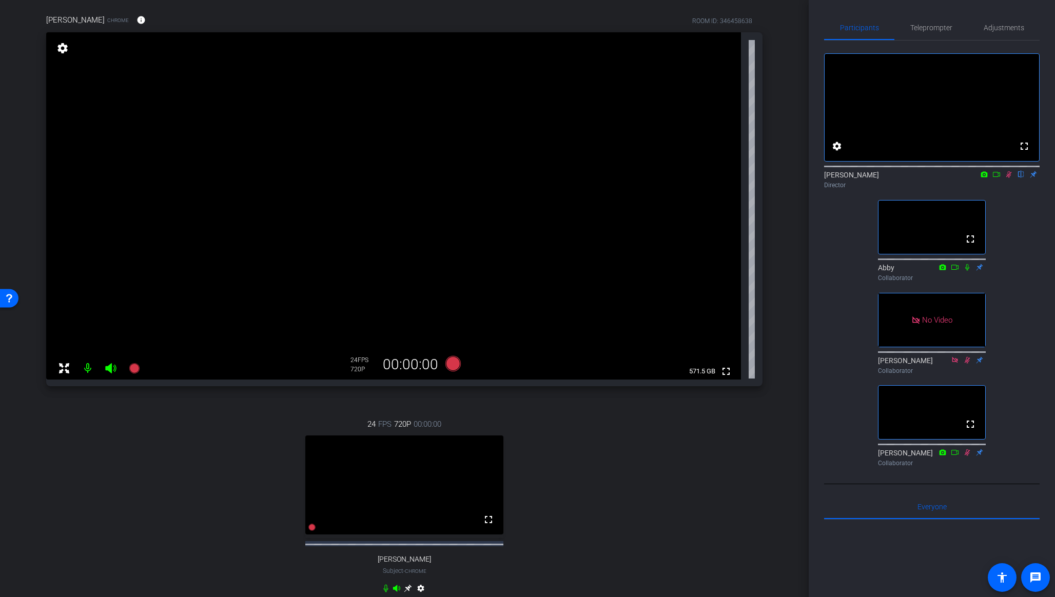
scroll to position [71, 0]
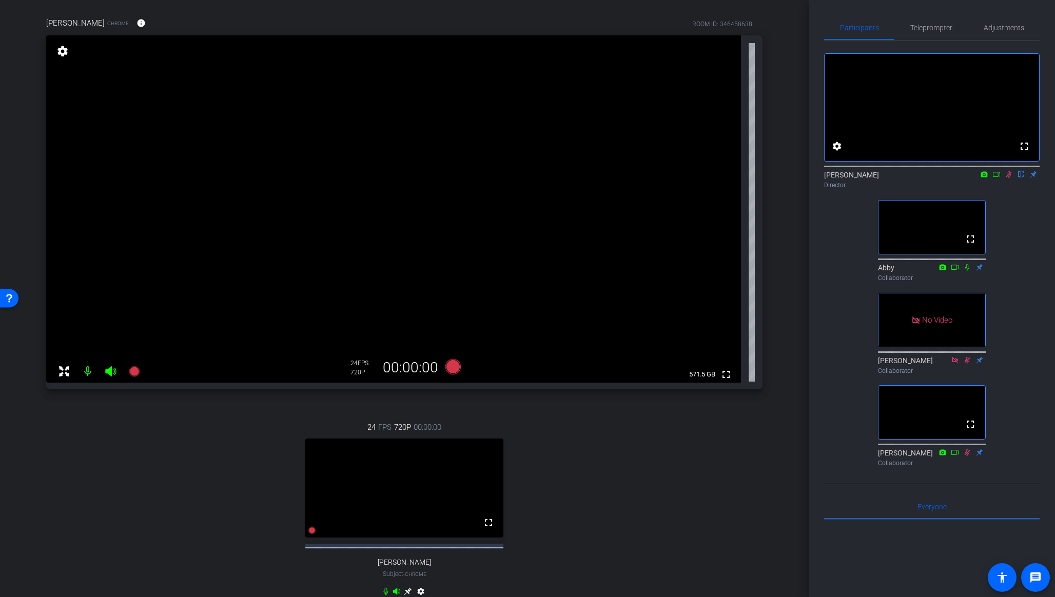
click at [1008, 178] on icon at bounding box center [1009, 174] width 6 height 7
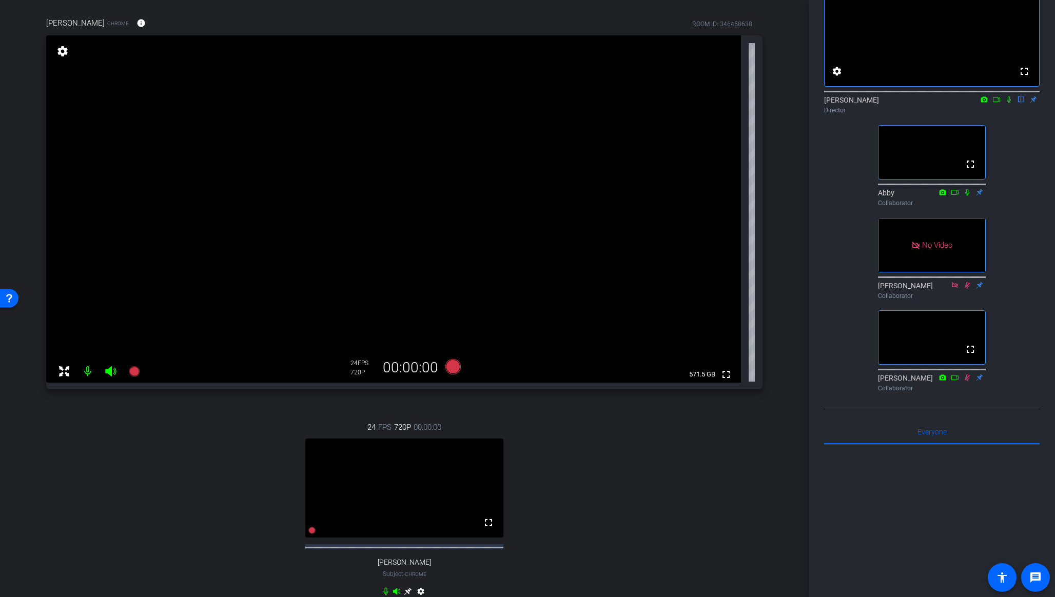
scroll to position [73, 0]
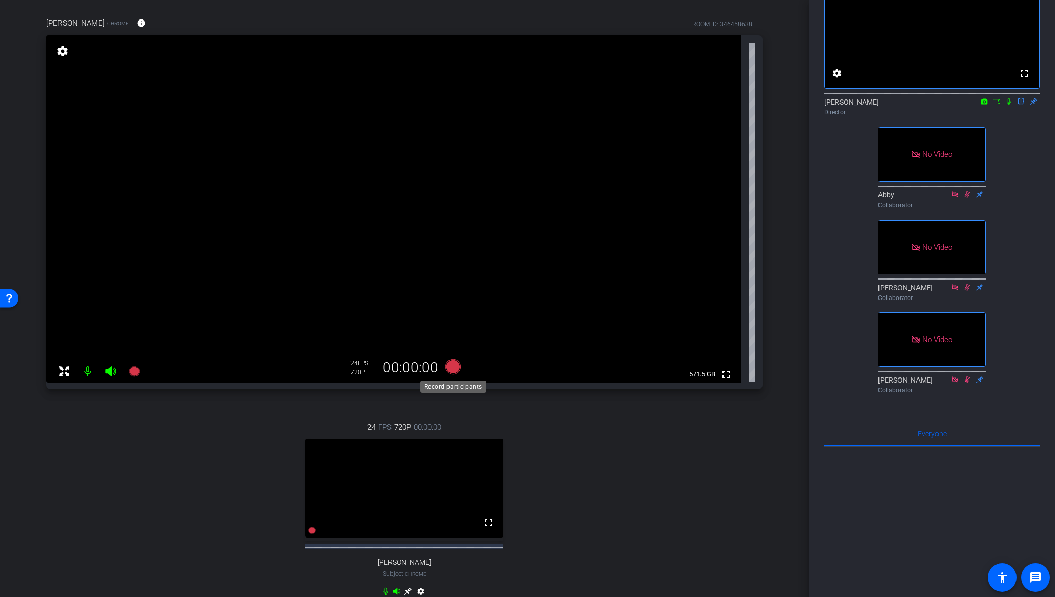
click at [454, 369] on icon at bounding box center [452, 366] width 15 height 15
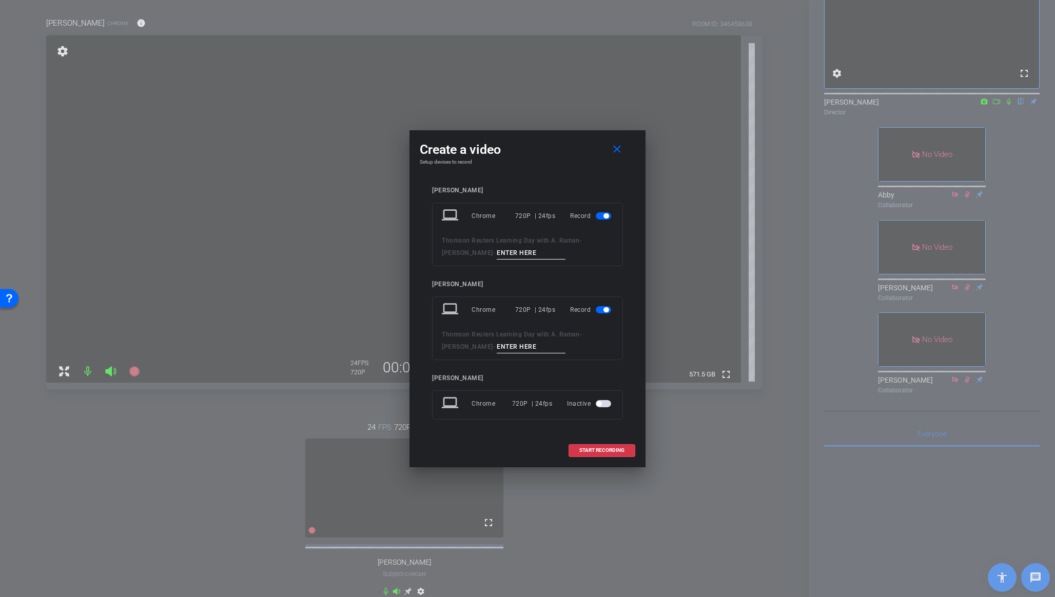
click at [496, 252] on input at bounding box center [530, 253] width 69 height 13
type input "A"
type input "Take 1"
click at [514, 341] on input at bounding box center [530, 347] width 69 height 13
type input "Take 1"
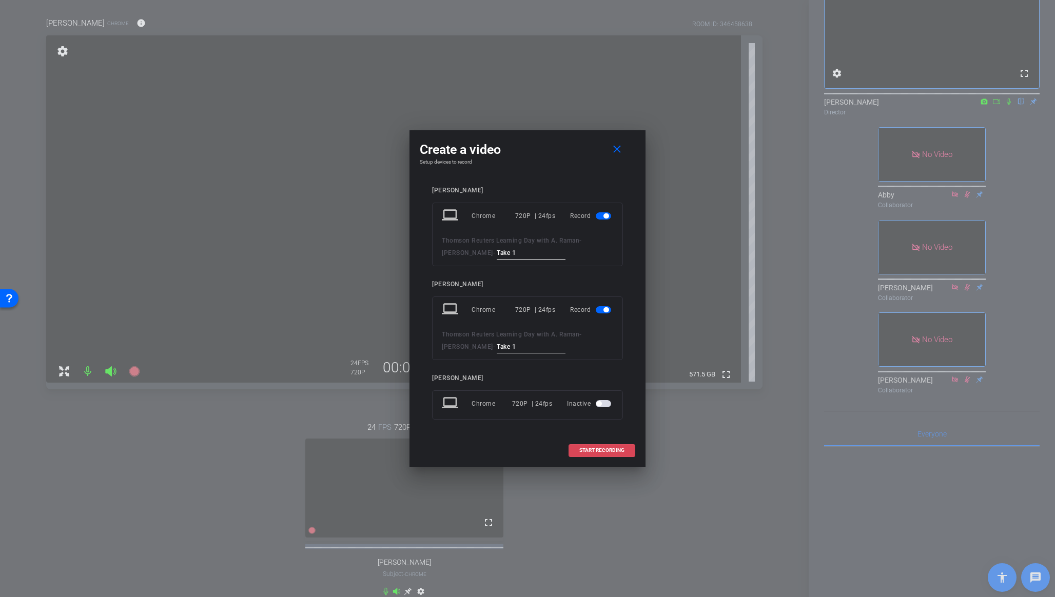
click at [592, 448] on span "START RECORDING" at bounding box center [601, 450] width 45 height 5
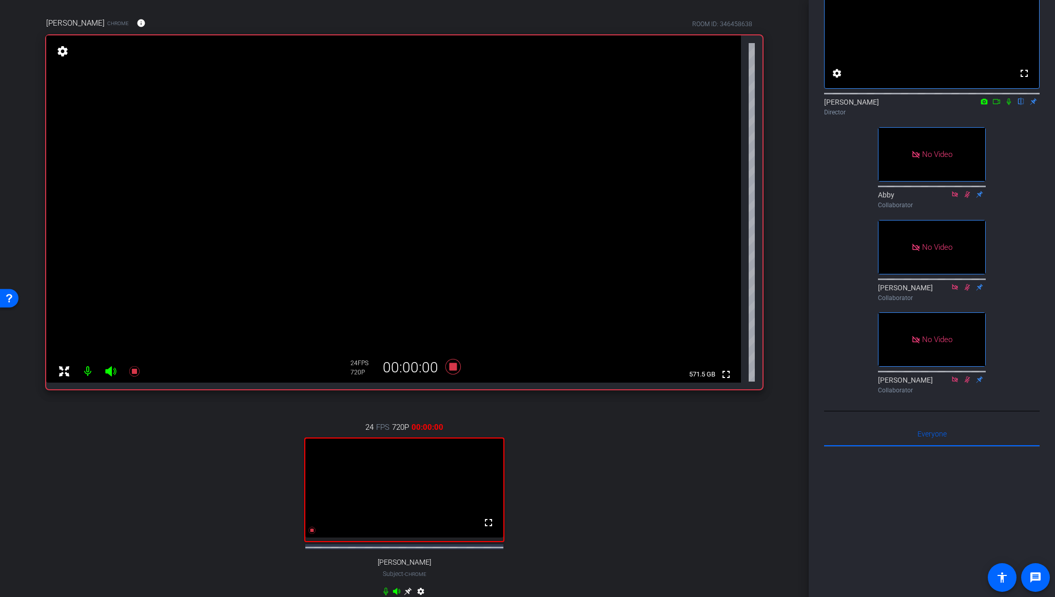
click at [1009, 105] on icon at bounding box center [1008, 101] width 8 height 7
drag, startPoint x: 994, startPoint y: 116, endPoint x: 898, endPoint y: 194, distance: 123.6
click at [993, 105] on icon at bounding box center [996, 101] width 8 height 7
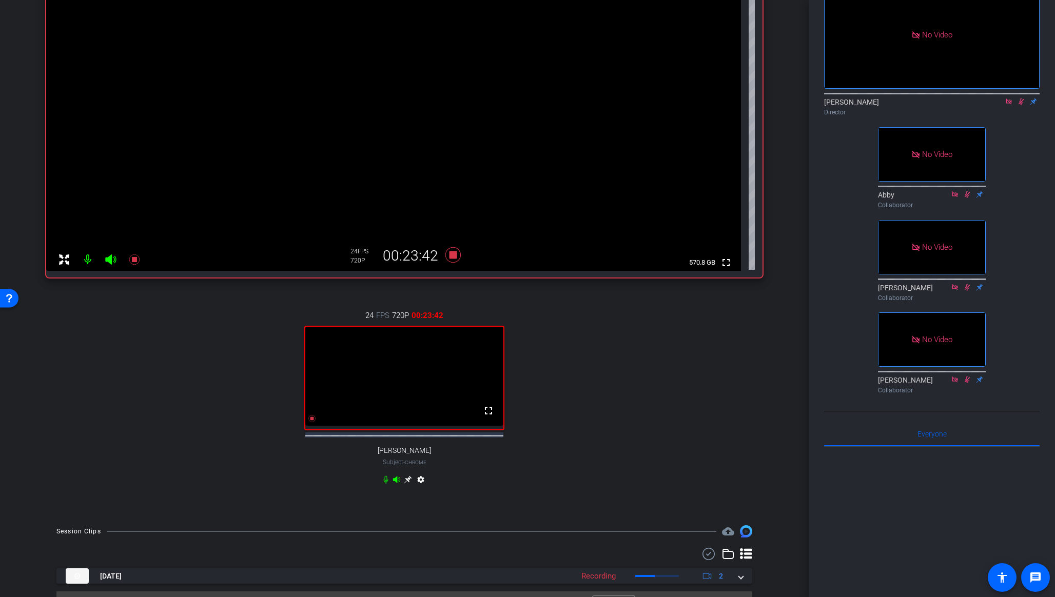
scroll to position [213, 0]
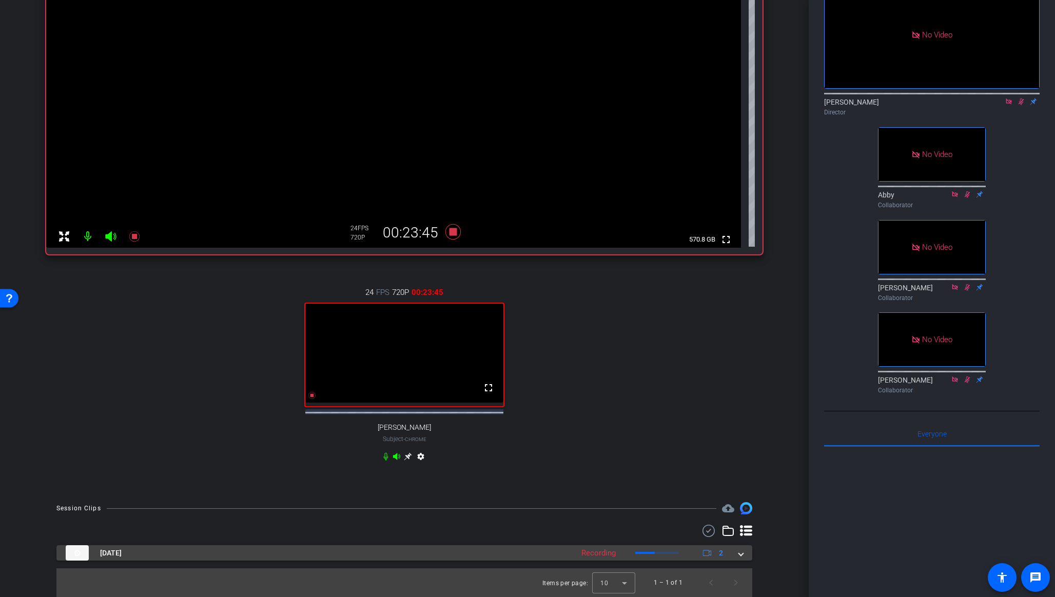
click at [741, 559] on mat-expansion-panel-header "[DATE] Recording 2" at bounding box center [403, 552] width 695 height 15
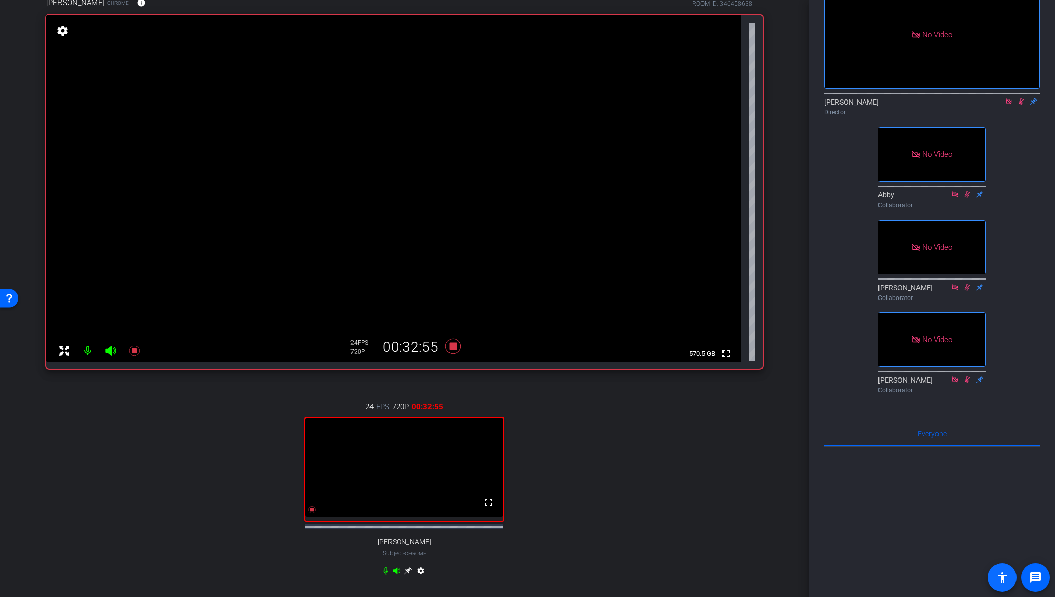
scroll to position [91, 0]
click at [1020, 105] on icon at bounding box center [1021, 101] width 8 height 7
click at [580, 406] on div "24 FPS 720P 00:36:16 fullscreen [PERSON_NAME] Subject - Chrome settings" at bounding box center [404, 491] width 716 height 212
click at [453, 347] on icon at bounding box center [452, 346] width 15 height 15
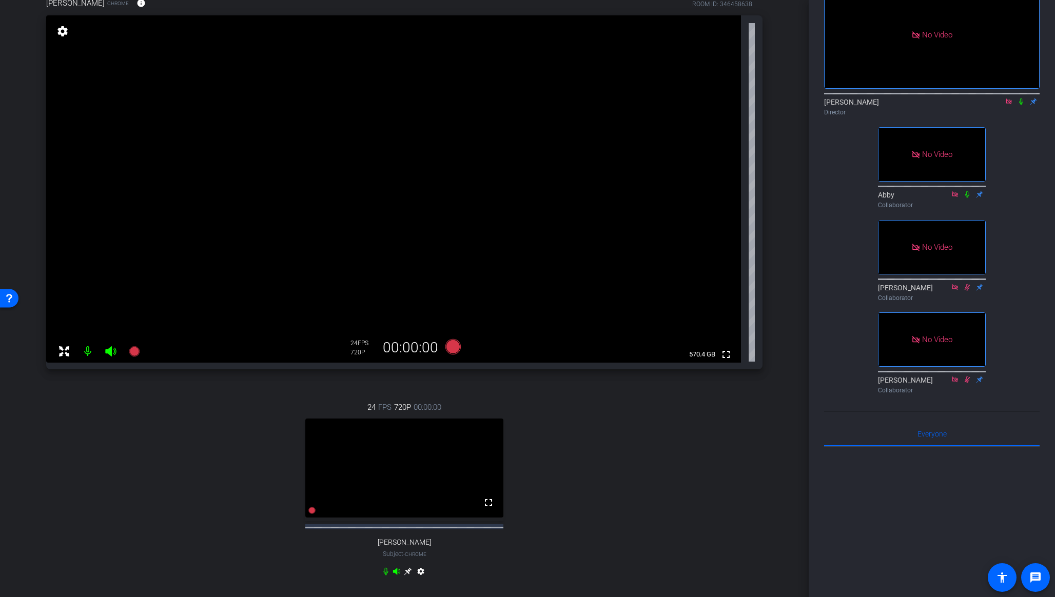
click at [577, 362] on div "[PERSON_NAME] Chrome info ROOM ID: 346458638 fullscreen settings 570.4 GB 24 FP…" at bounding box center [404, 294] width 757 height 626
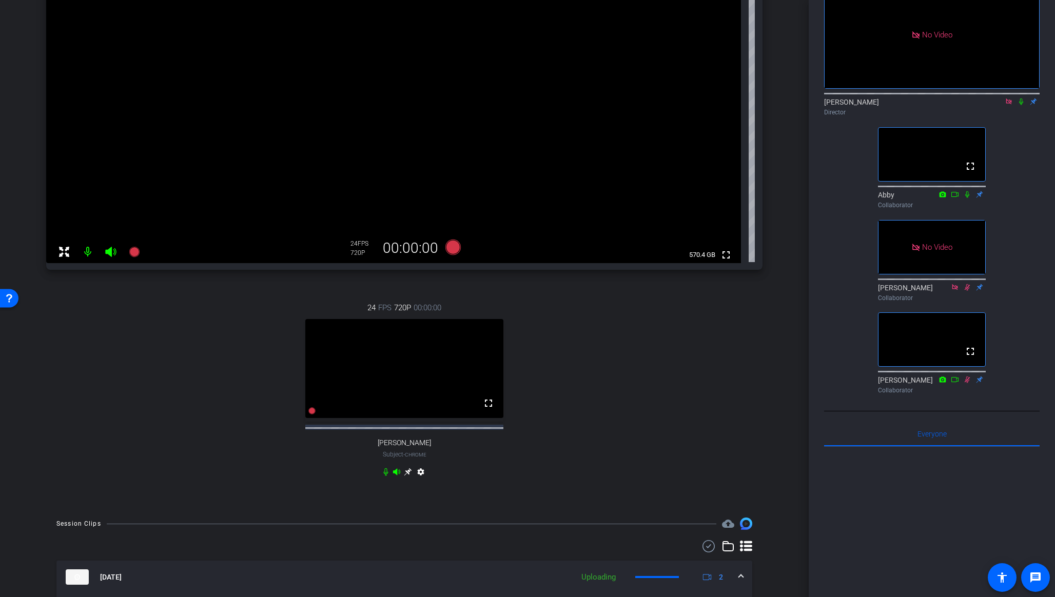
scroll to position [157, 0]
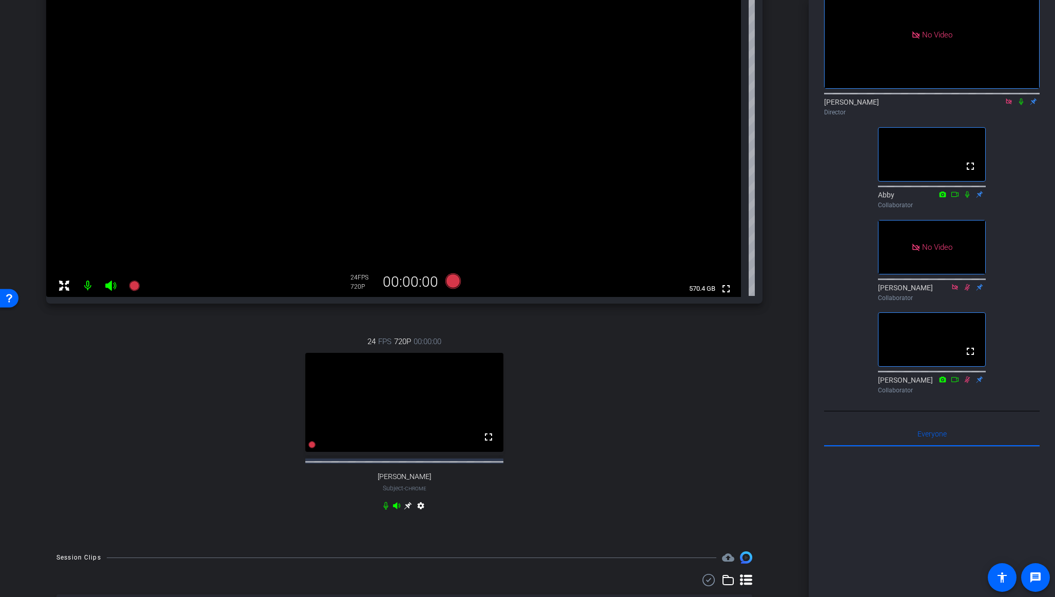
click at [1006, 104] on icon at bounding box center [1008, 101] width 6 height 6
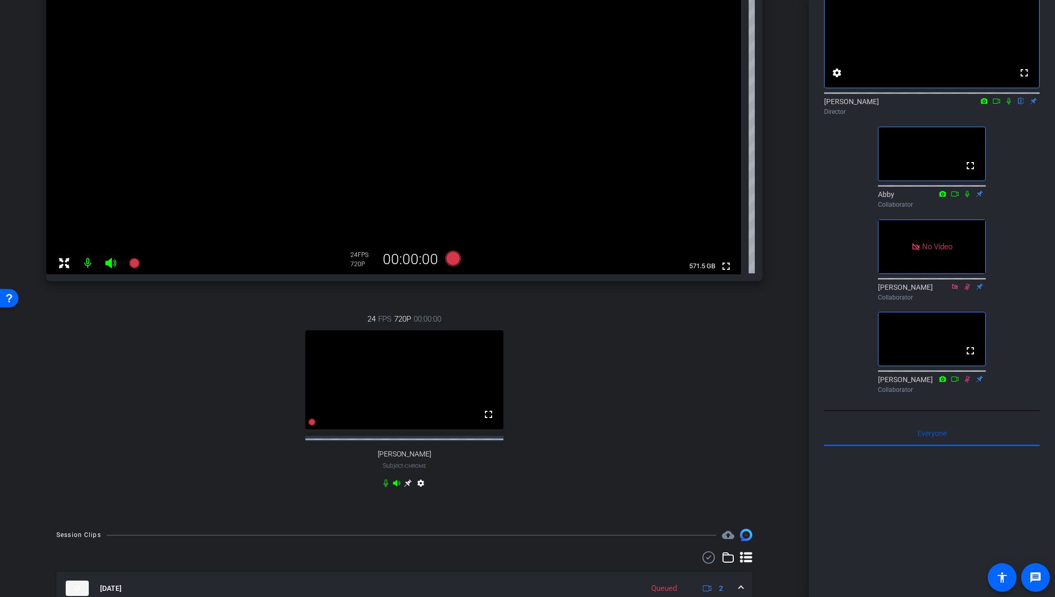
scroll to position [163, 0]
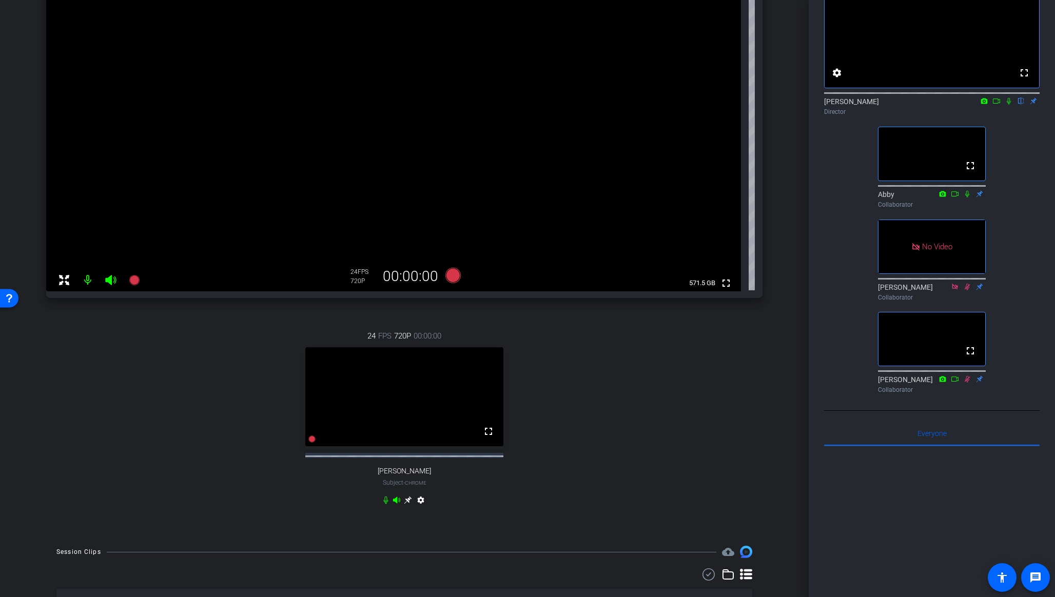
click at [1007, 105] on icon at bounding box center [1008, 100] width 8 height 7
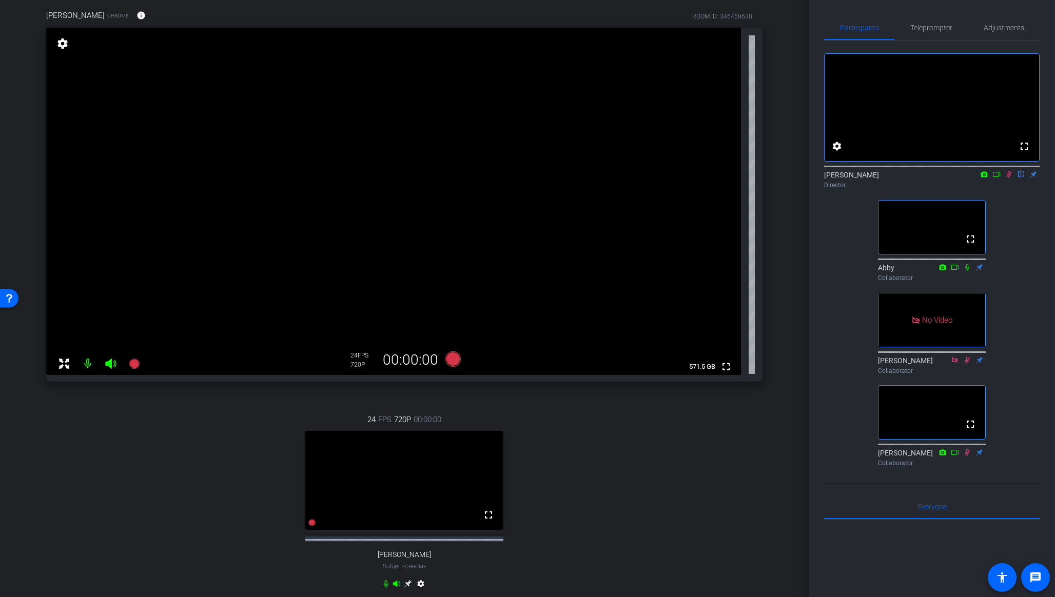
scroll to position [85, 0]
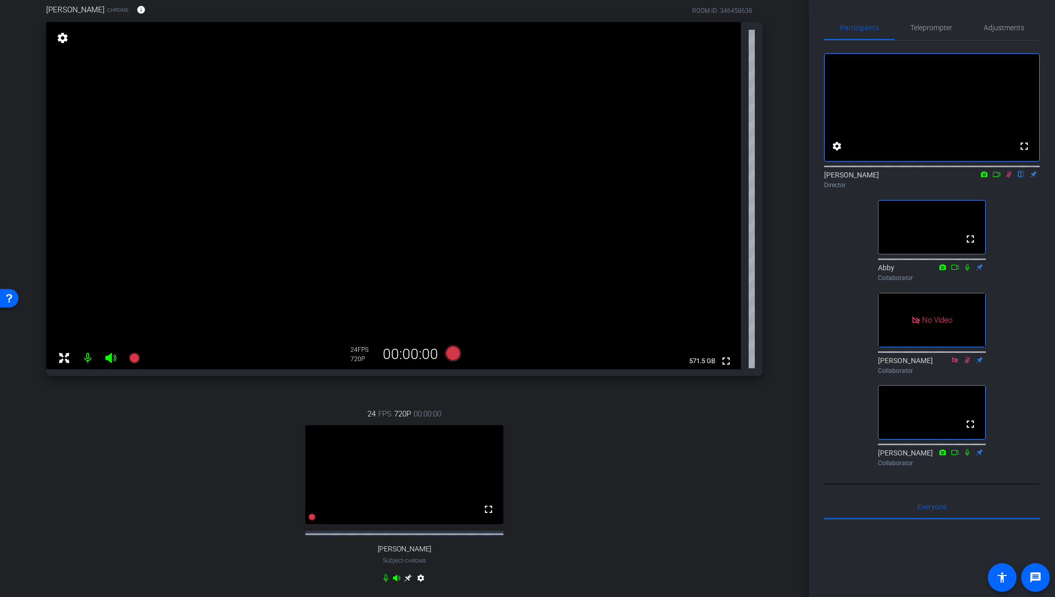
click at [1008, 178] on icon at bounding box center [1008, 174] width 8 height 7
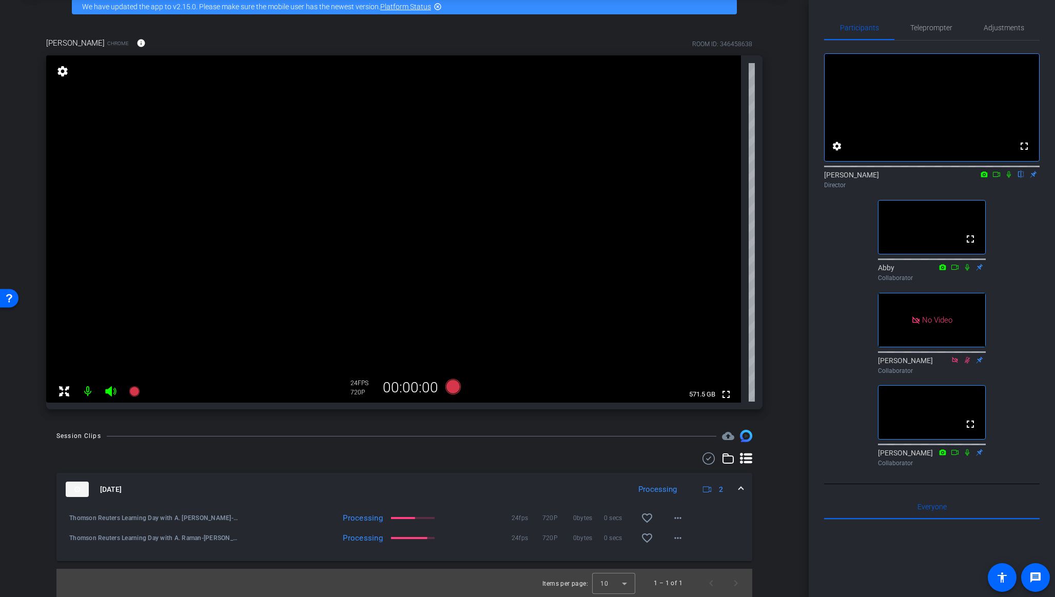
scroll to position [52, 0]
click at [678, 514] on mat-icon "more_horiz" at bounding box center [677, 517] width 12 height 12
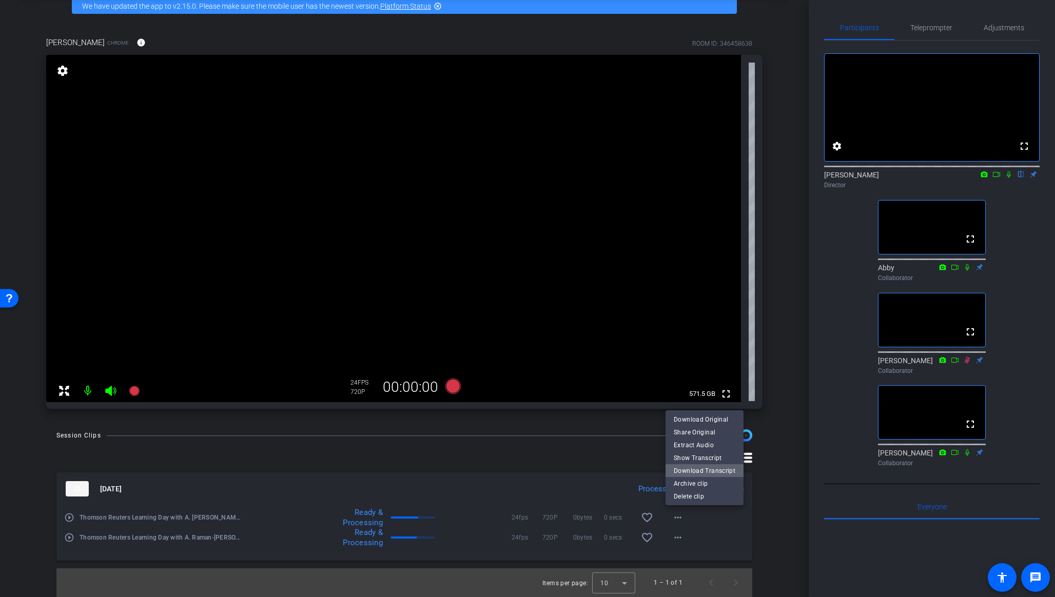
click at [726, 472] on span "Download Transcript" at bounding box center [704, 471] width 62 height 12
click at [675, 540] on mat-icon "more_horiz" at bounding box center [677, 537] width 12 height 12
click at [707, 491] on span "Download Transcript" at bounding box center [704, 491] width 62 height 12
